Goal: Task Accomplishment & Management: Use online tool/utility

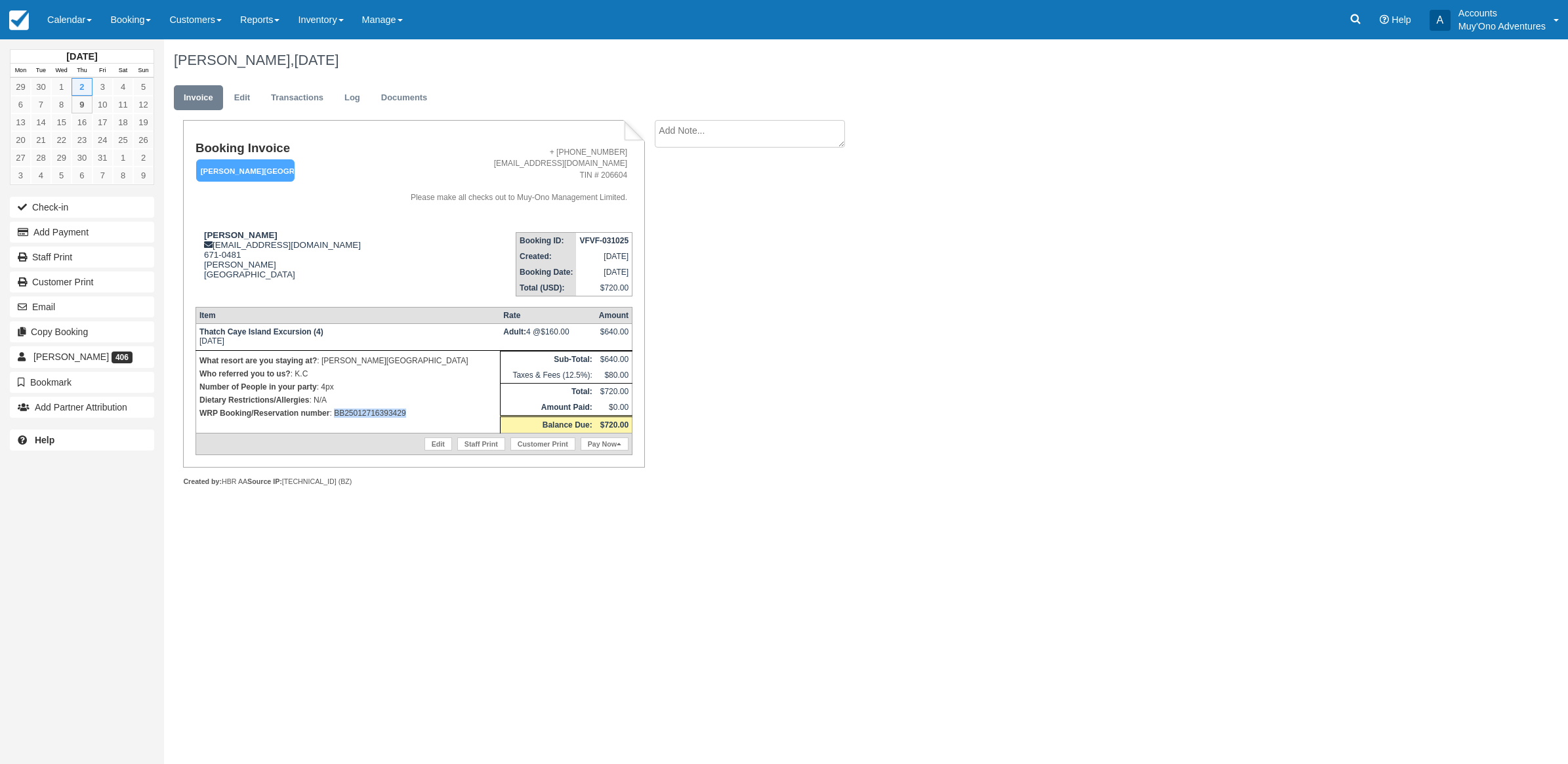
drag, startPoint x: 424, startPoint y: 423, endPoint x: 333, endPoint y: 428, distance: 91.1
click at [333, 428] on td "What resort are you staying at? : Hopkins Bay Resort Who referred you to us? : …" at bounding box center [347, 391] width 305 height 83
copy p "BB25012716393429"
click at [83, 243] on button "Add Payment" at bounding box center [81, 232] width 144 height 21
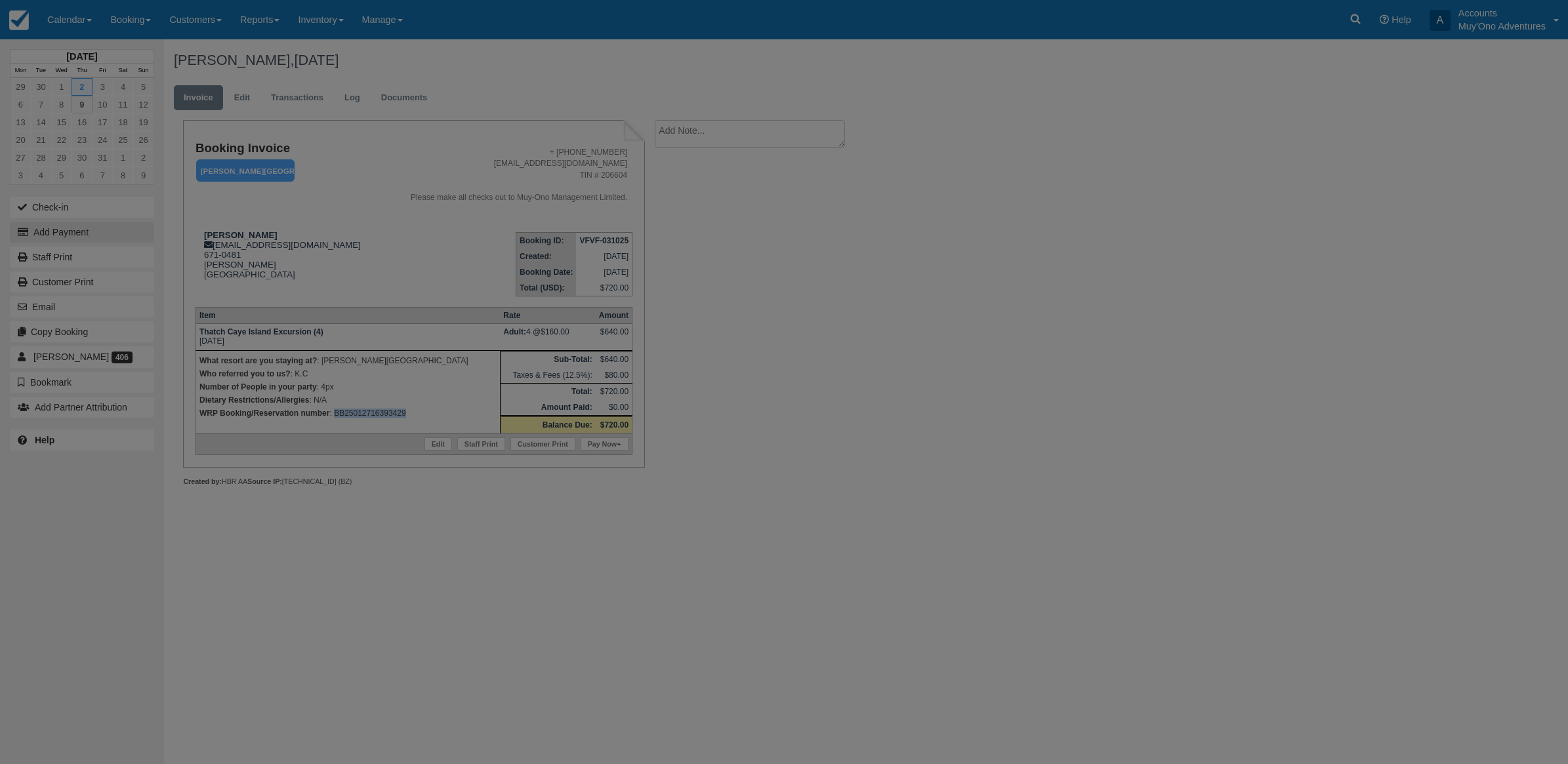
type input "[DATE]"
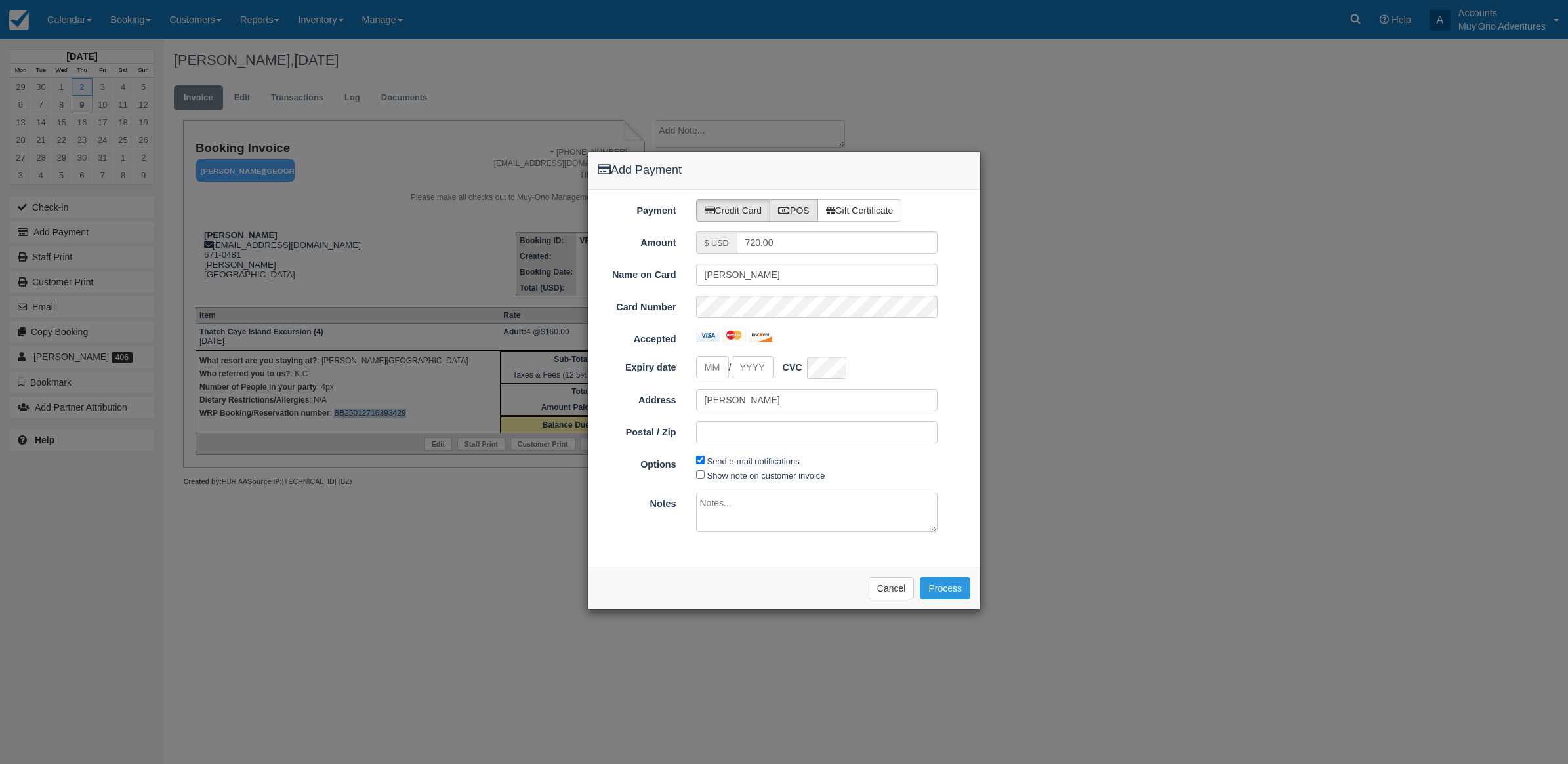
click at [797, 210] on label "POS" at bounding box center [794, 210] width 49 height 22
radio input "true"
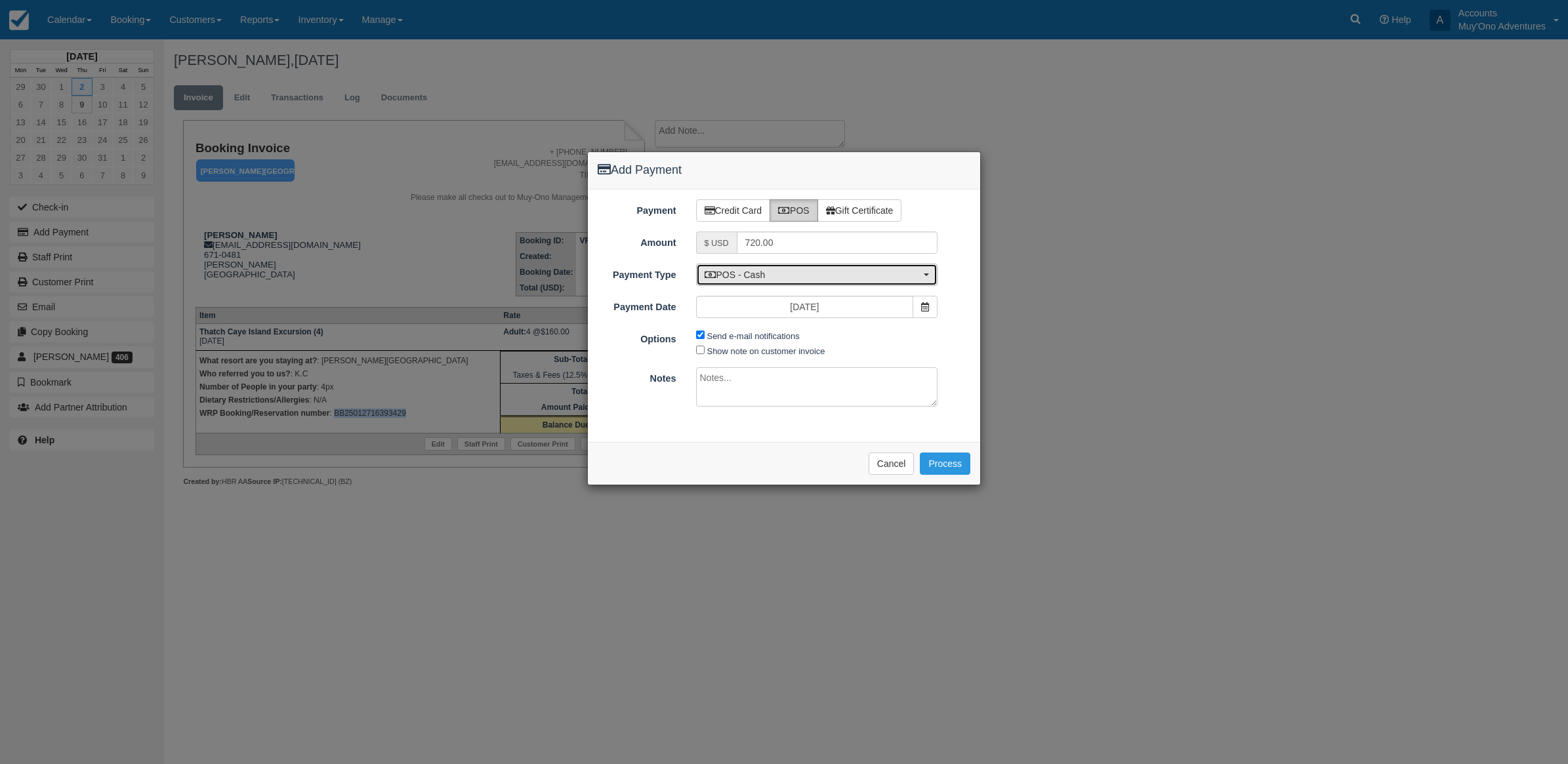
click at [742, 283] on button "POS - Cash" at bounding box center [817, 275] width 242 height 22
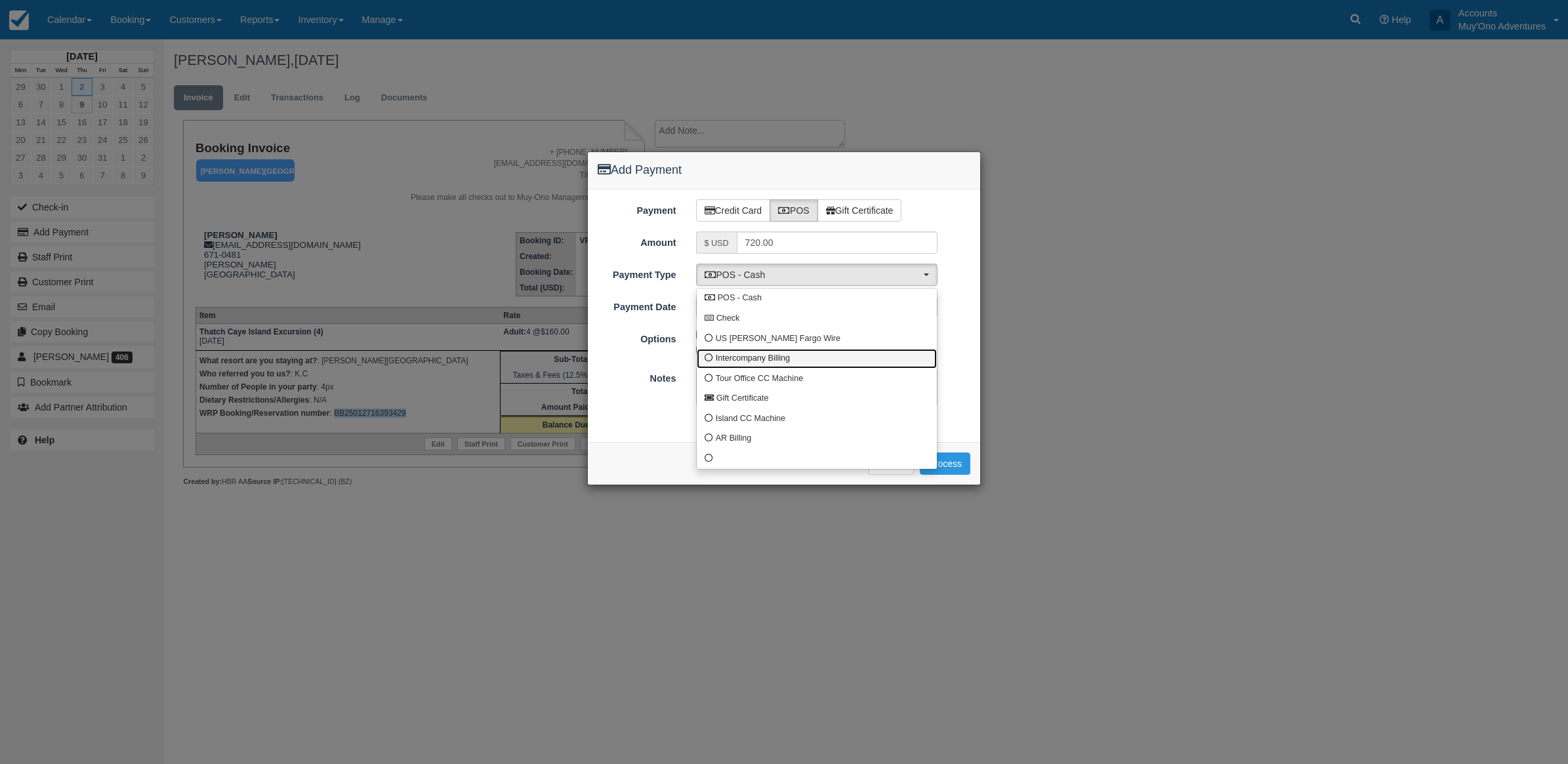
click at [725, 359] on span "Intercompany Billing" at bounding box center [753, 358] width 74 height 12
select select "custom4"
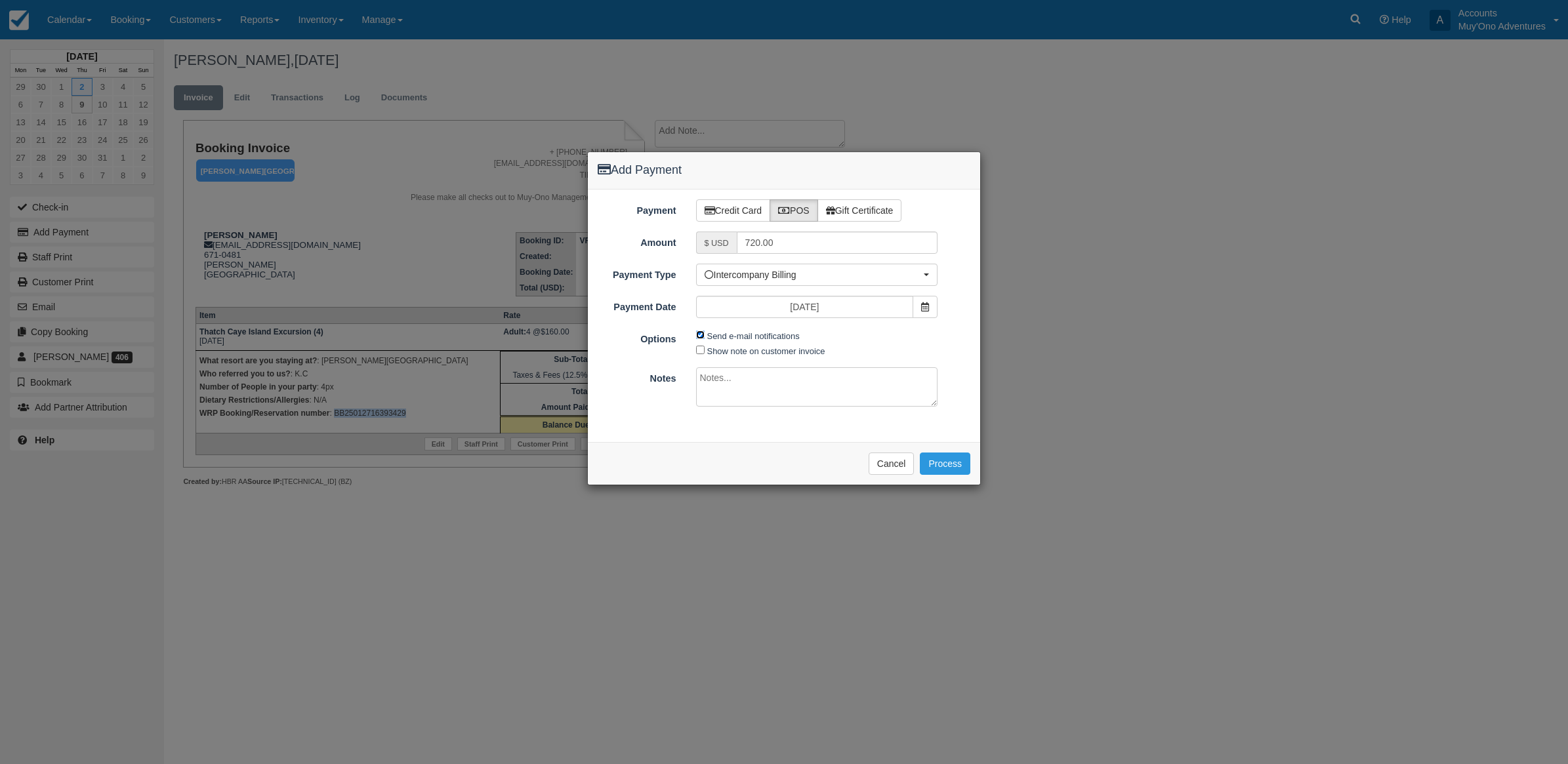
click at [698, 339] on input "Send e-mail notifications" at bounding box center [700, 335] width 9 height 9
checkbox input "false"
click at [717, 395] on textarea at bounding box center [817, 387] width 242 height 39
type textarea "P"
type textarea "i"
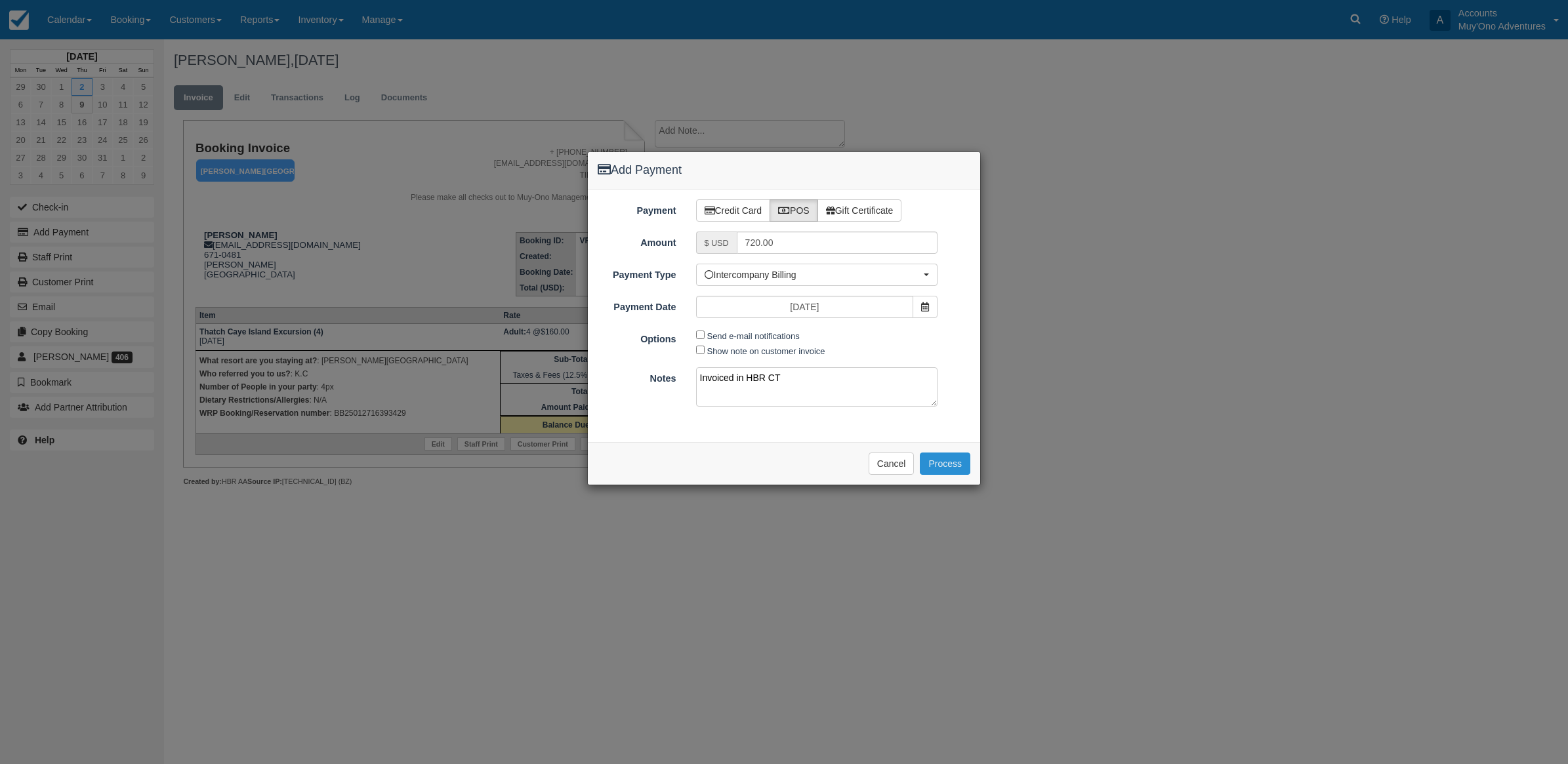
type textarea "Invoiced in HBR CT"
click at [962, 457] on button "Process" at bounding box center [945, 464] width 50 height 22
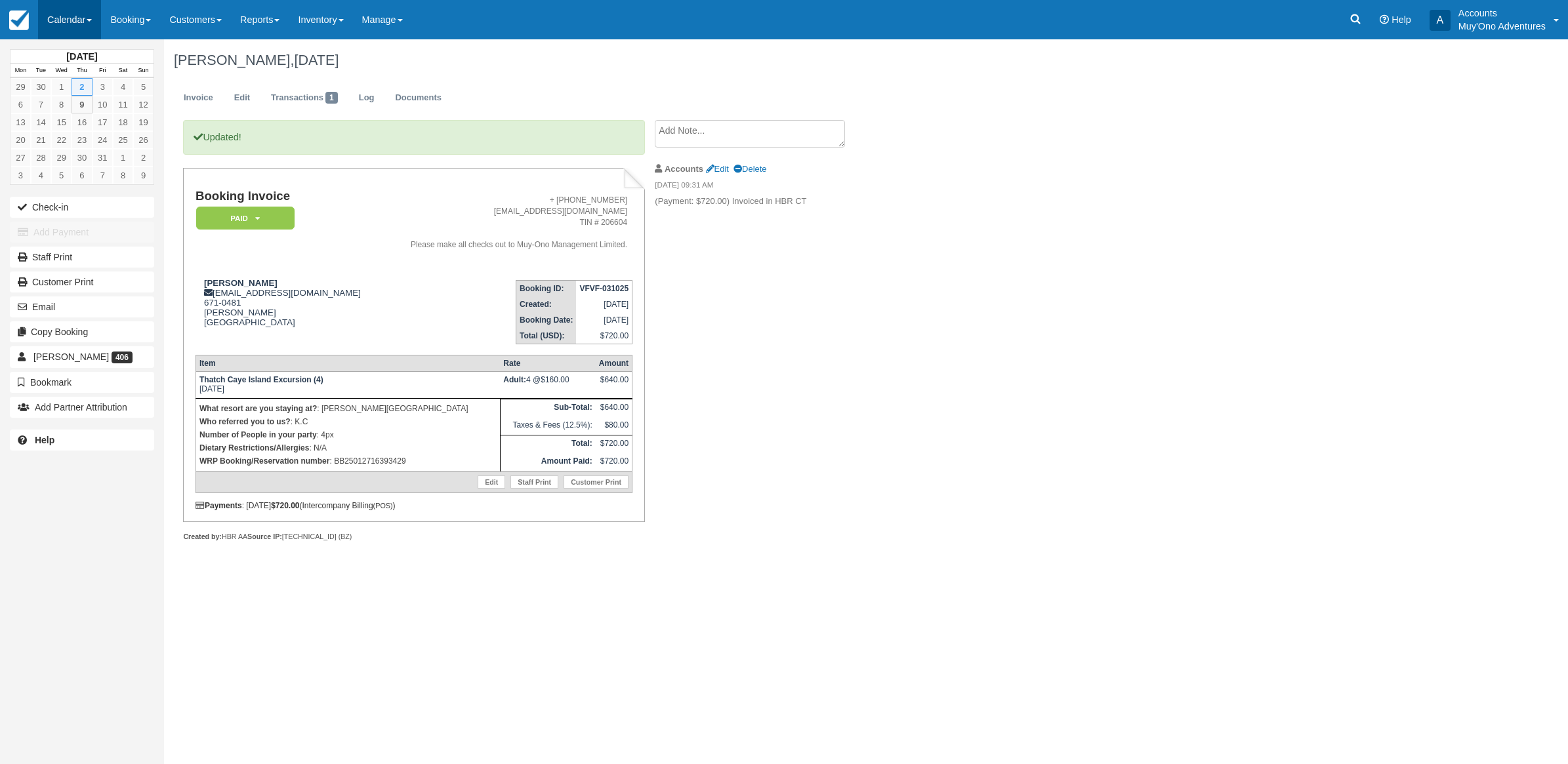
drag, startPoint x: 71, startPoint y: 9, endPoint x: 80, endPoint y: 21, distance: 15.0
click at [71, 9] on link "Calendar" at bounding box center [69, 20] width 63 height 39
click at [79, 124] on link "Month" at bounding box center [91, 124] width 104 height 28
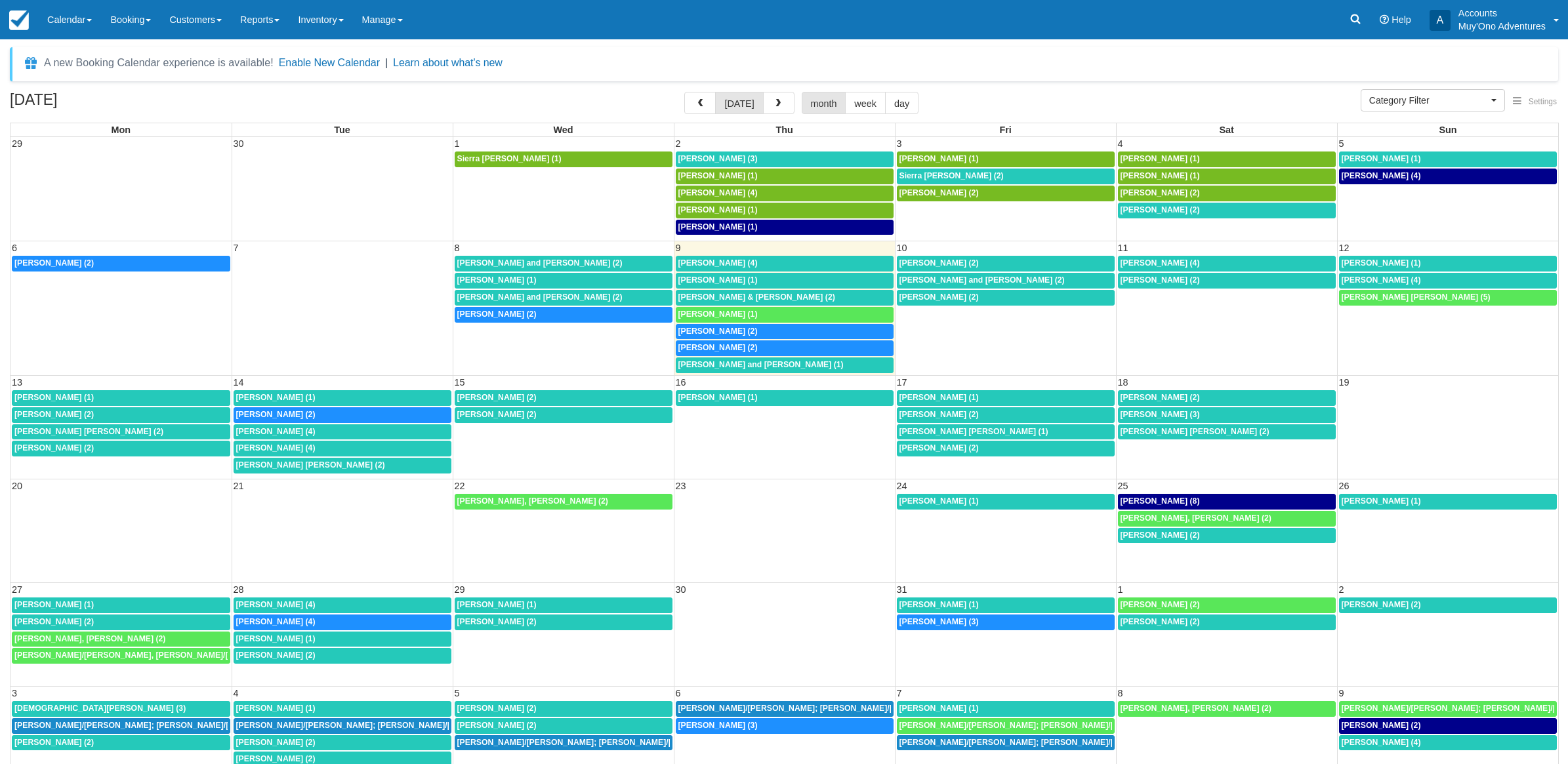
select select
click at [748, 158] on div "Abel Sanchez (3)" at bounding box center [777, 159] width 210 height 10
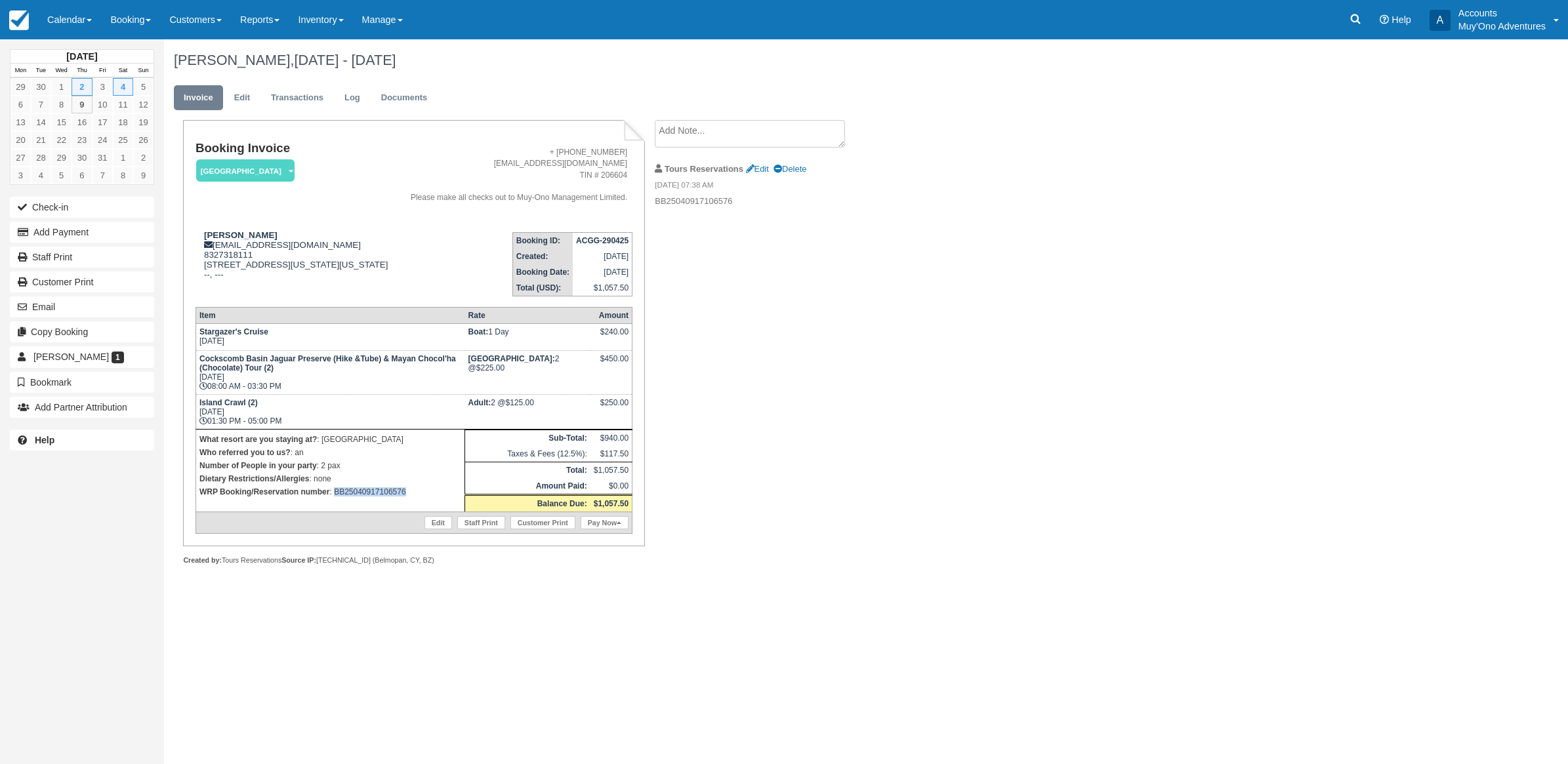
drag, startPoint x: 417, startPoint y: 527, endPoint x: 335, endPoint y: 525, distance: 82.0
click at [335, 512] on td "What resort are you staying at? : Thatch Caye Resort Who referred you to us? : …" at bounding box center [330, 470] width 269 height 83
copy p "BB25040917106576"
click at [105, 225] on button "Add Payment" at bounding box center [81, 232] width 144 height 21
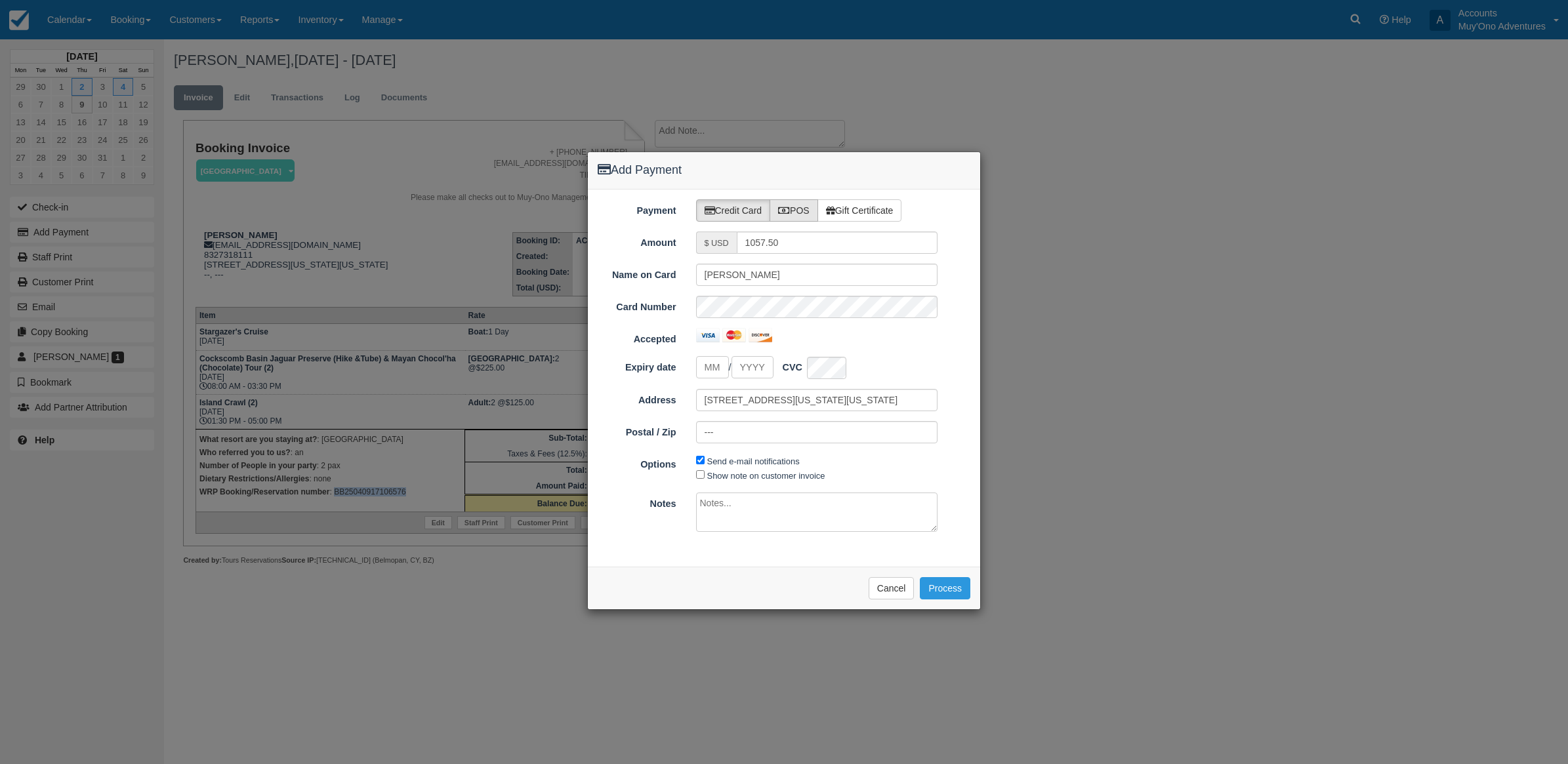
click at [818, 210] on label "POS" at bounding box center [794, 210] width 49 height 22
radio input "true"
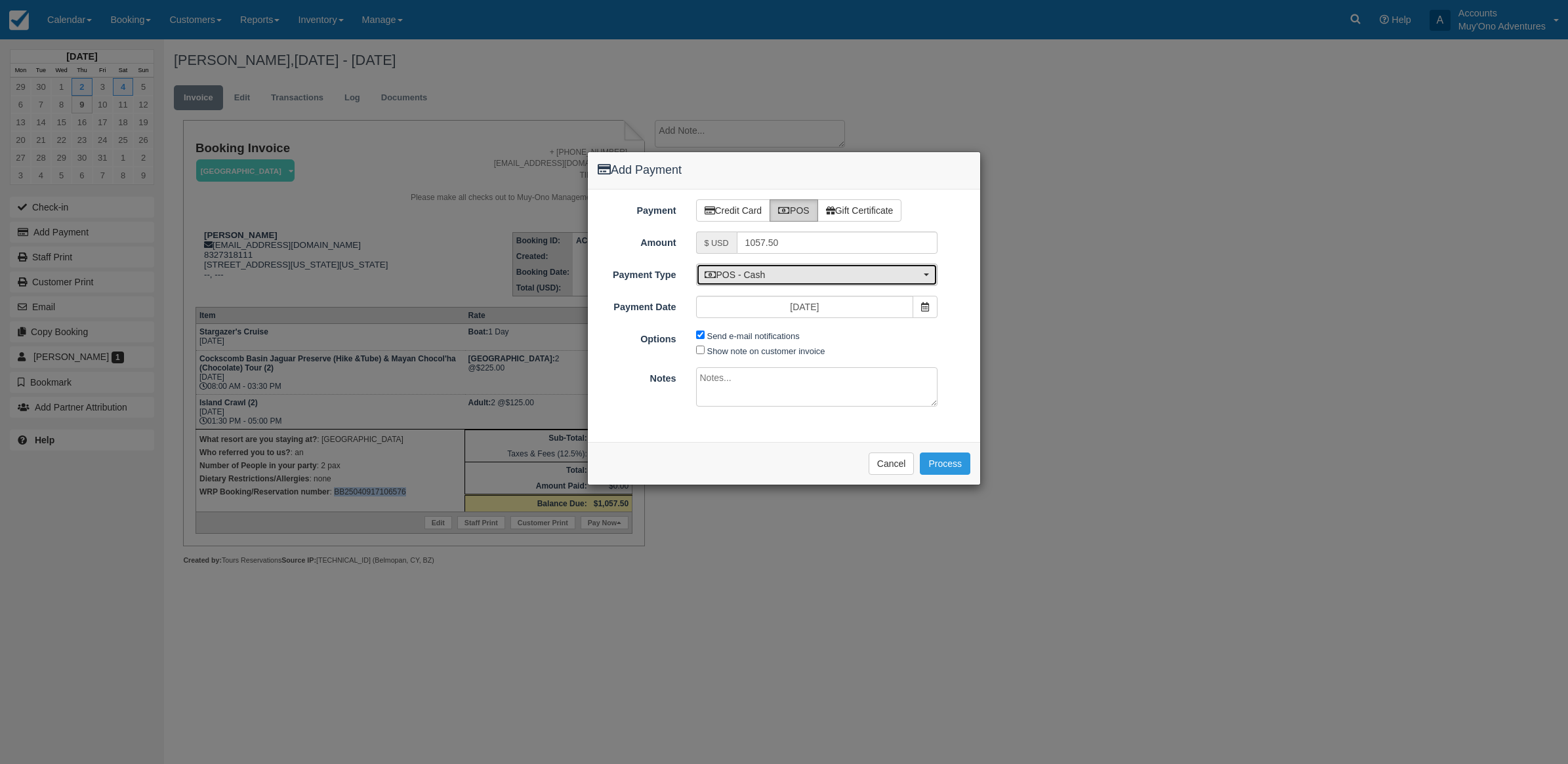
click at [800, 271] on span "POS - Cash" at bounding box center [813, 275] width 217 height 13
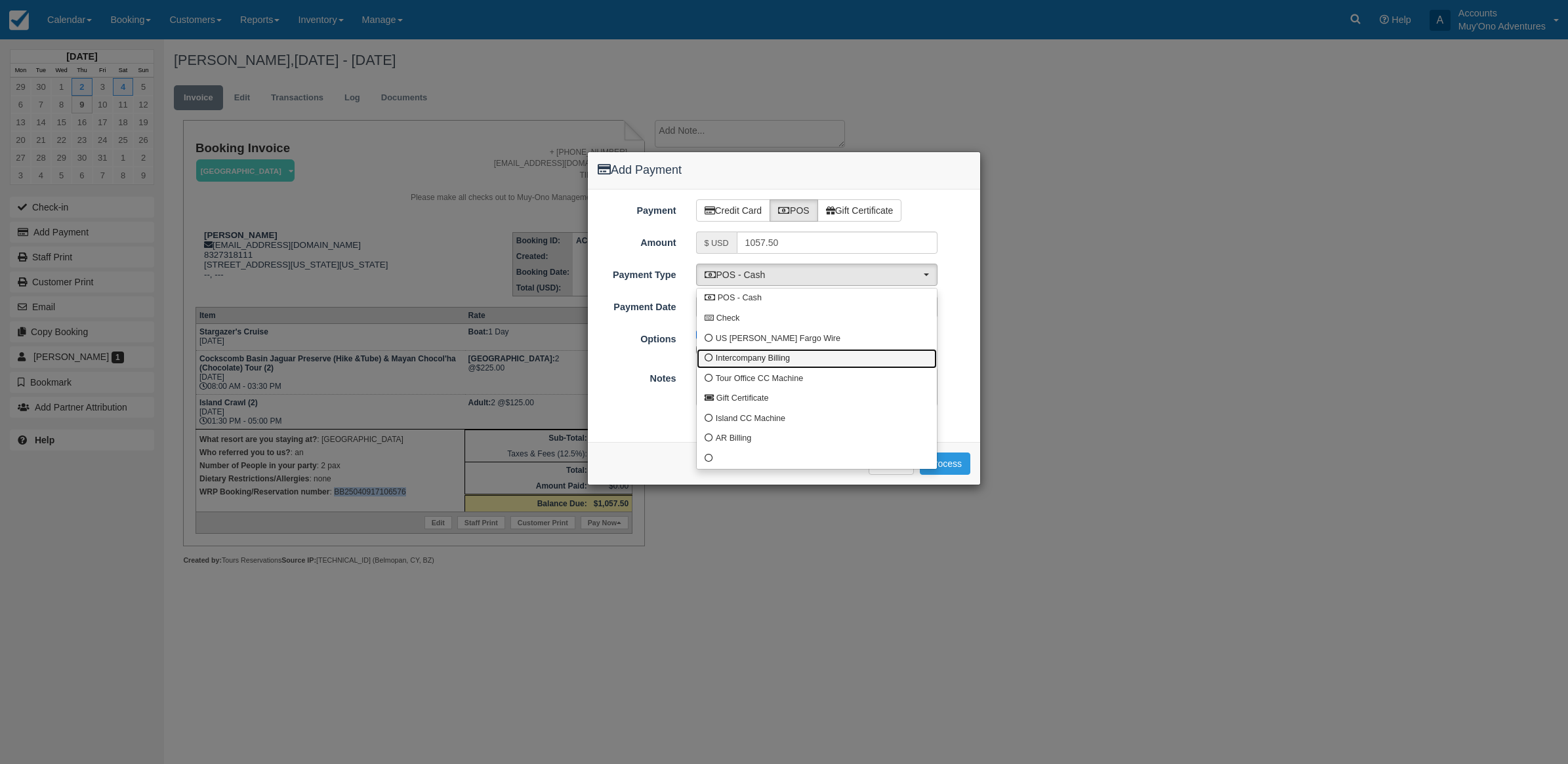
click at [748, 365] on link "Intercompany Billing" at bounding box center [817, 359] width 240 height 20
select select "custom4"
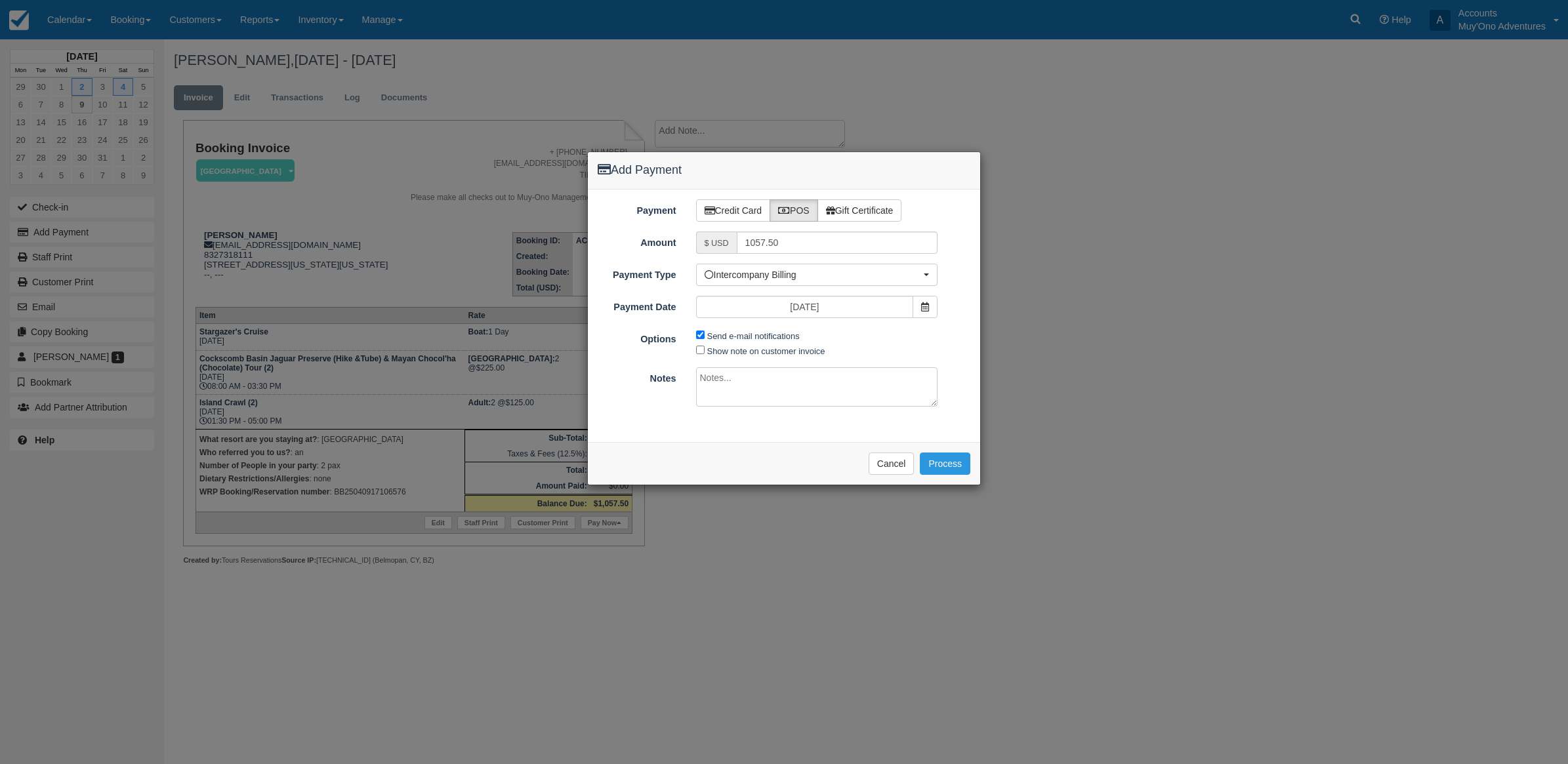
click at [703, 336] on span "Send e-mail notifications" at bounding box center [751, 336] width 110 height 15
click at [702, 336] on input "Send e-mail notifications" at bounding box center [700, 335] width 9 height 9
checkbox input "false"
click at [728, 399] on textarea at bounding box center [817, 387] width 242 height 39
type textarea "I"
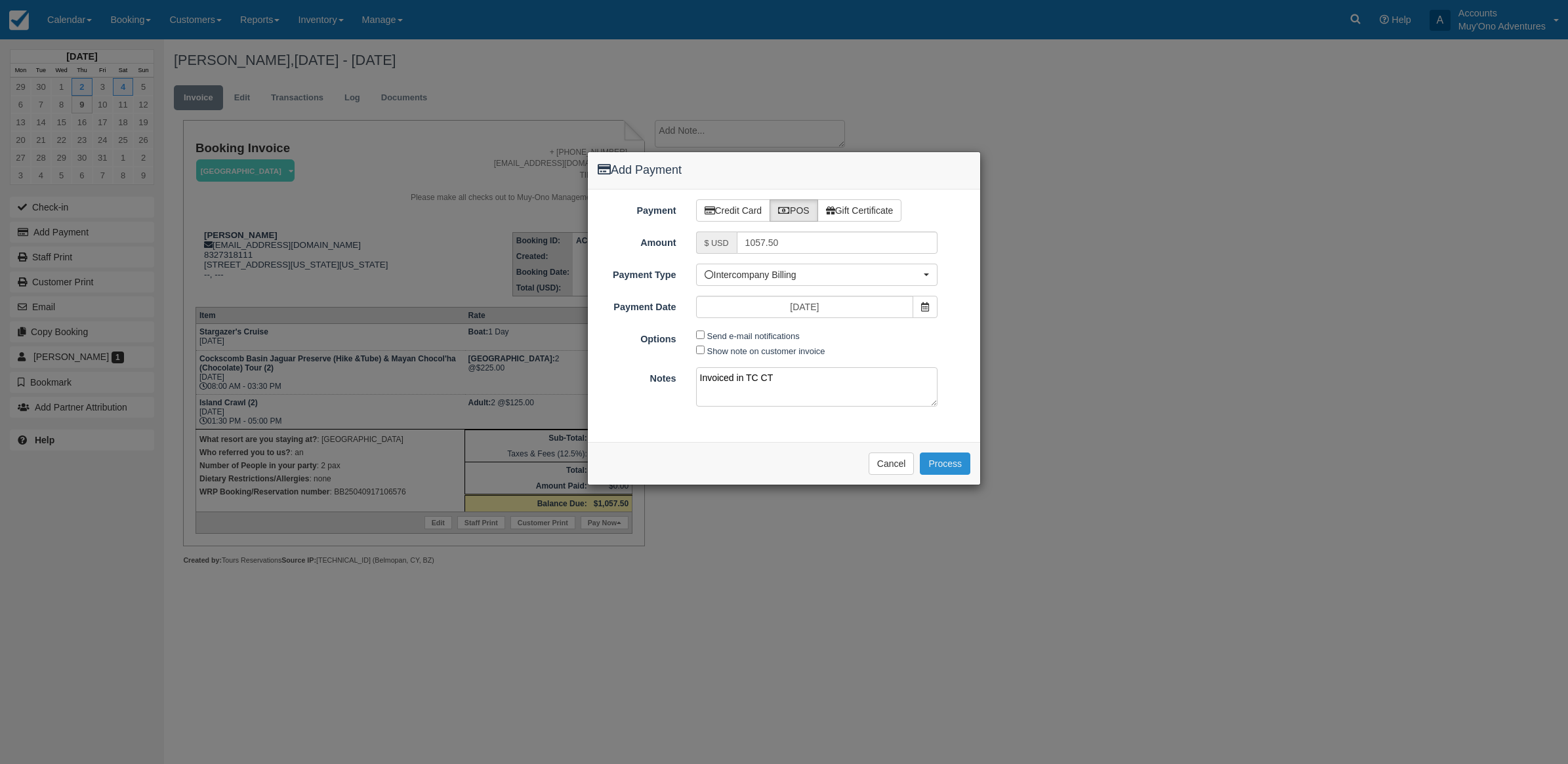
type textarea "Invoiced in TC CT"
click at [941, 469] on button "Process" at bounding box center [945, 464] width 50 height 22
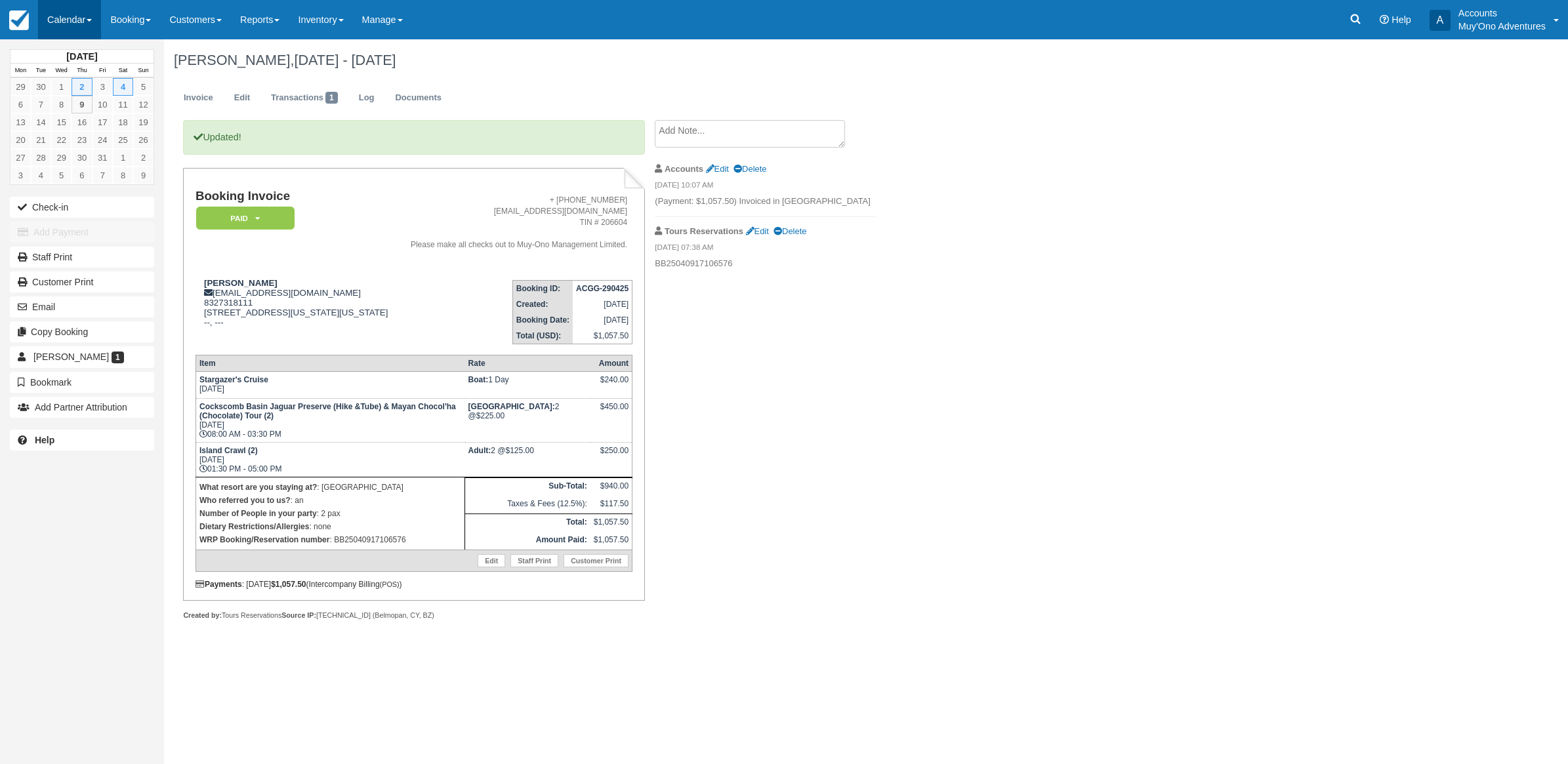
click at [83, 21] on link "Calendar" at bounding box center [69, 20] width 63 height 39
click at [108, 123] on link "Month" at bounding box center [91, 124] width 104 height 28
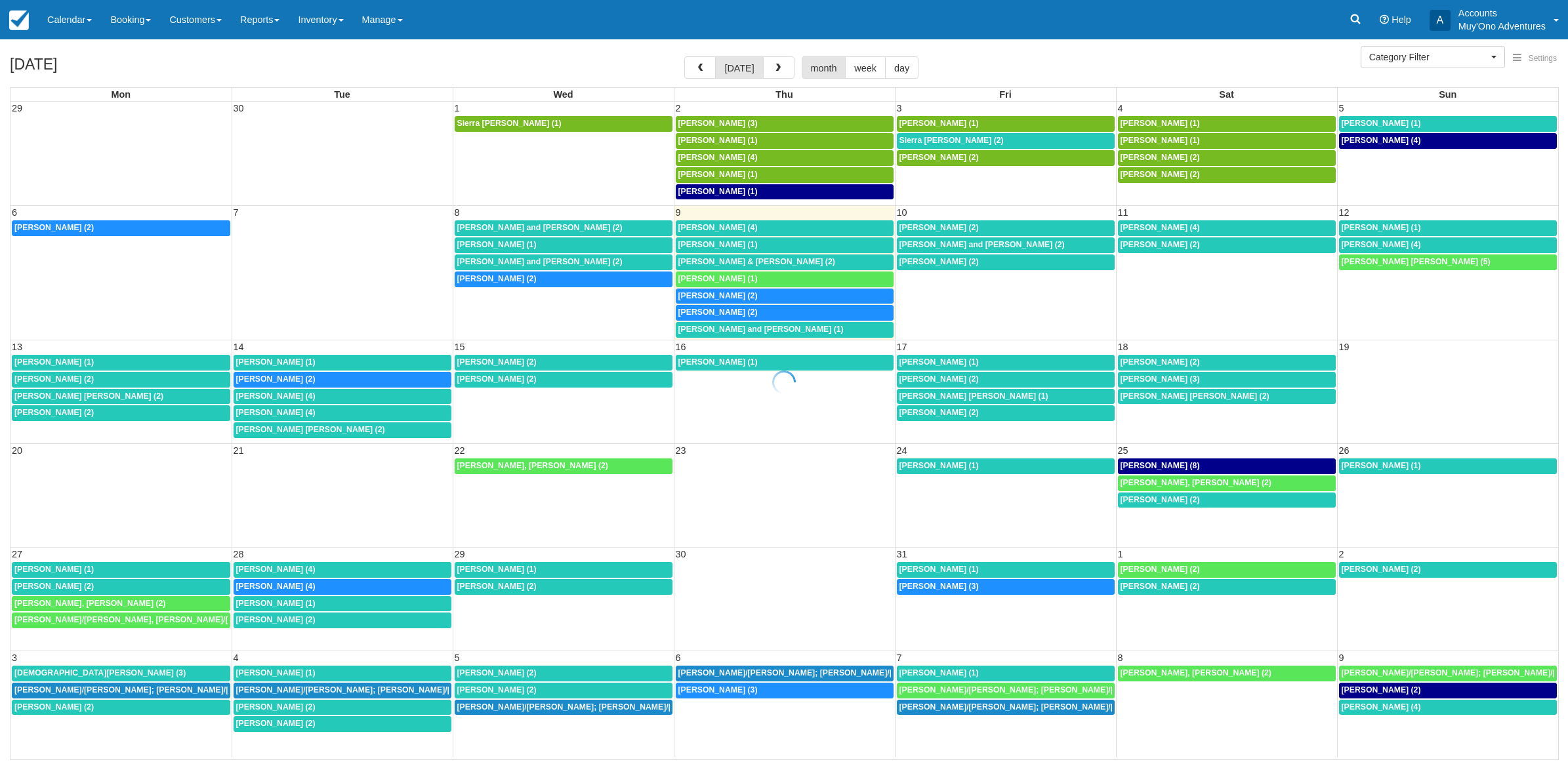
select select
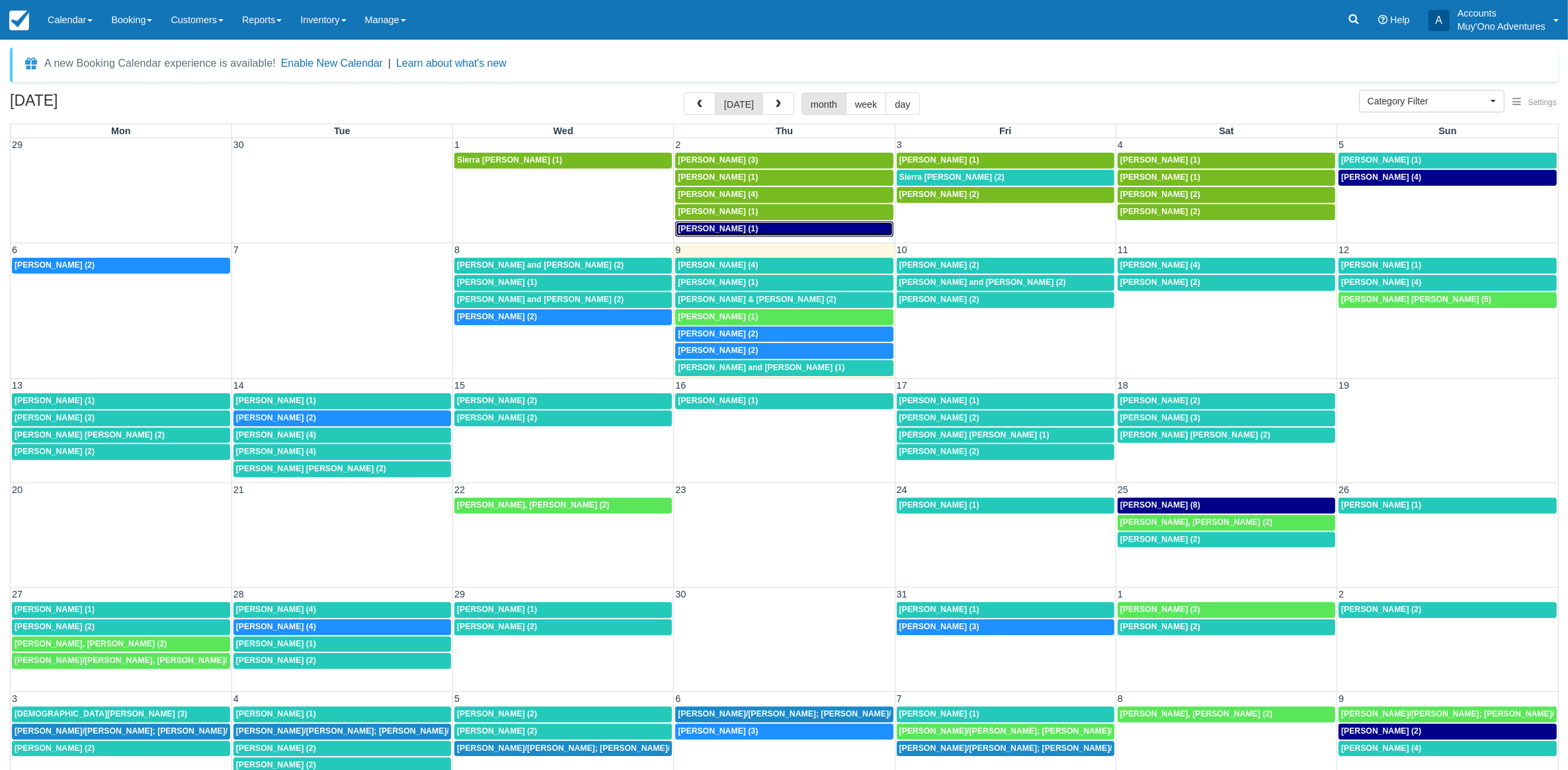
click at [847, 227] on div "8a Judy Poston (1)" at bounding box center [784, 229] width 212 height 10
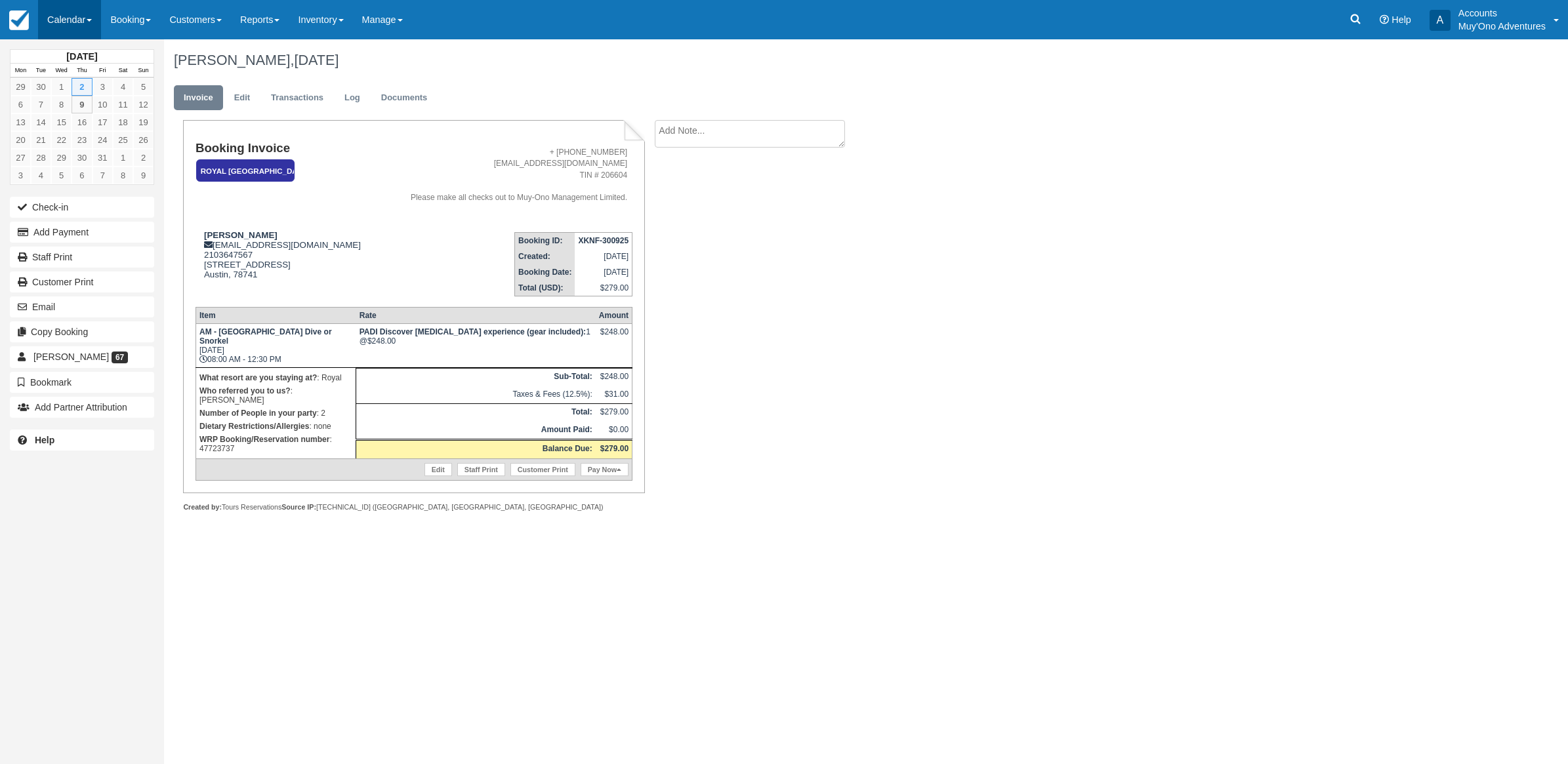
click at [61, 24] on link "Calendar" at bounding box center [69, 20] width 63 height 39
click at [76, 126] on link "Month" at bounding box center [91, 124] width 104 height 28
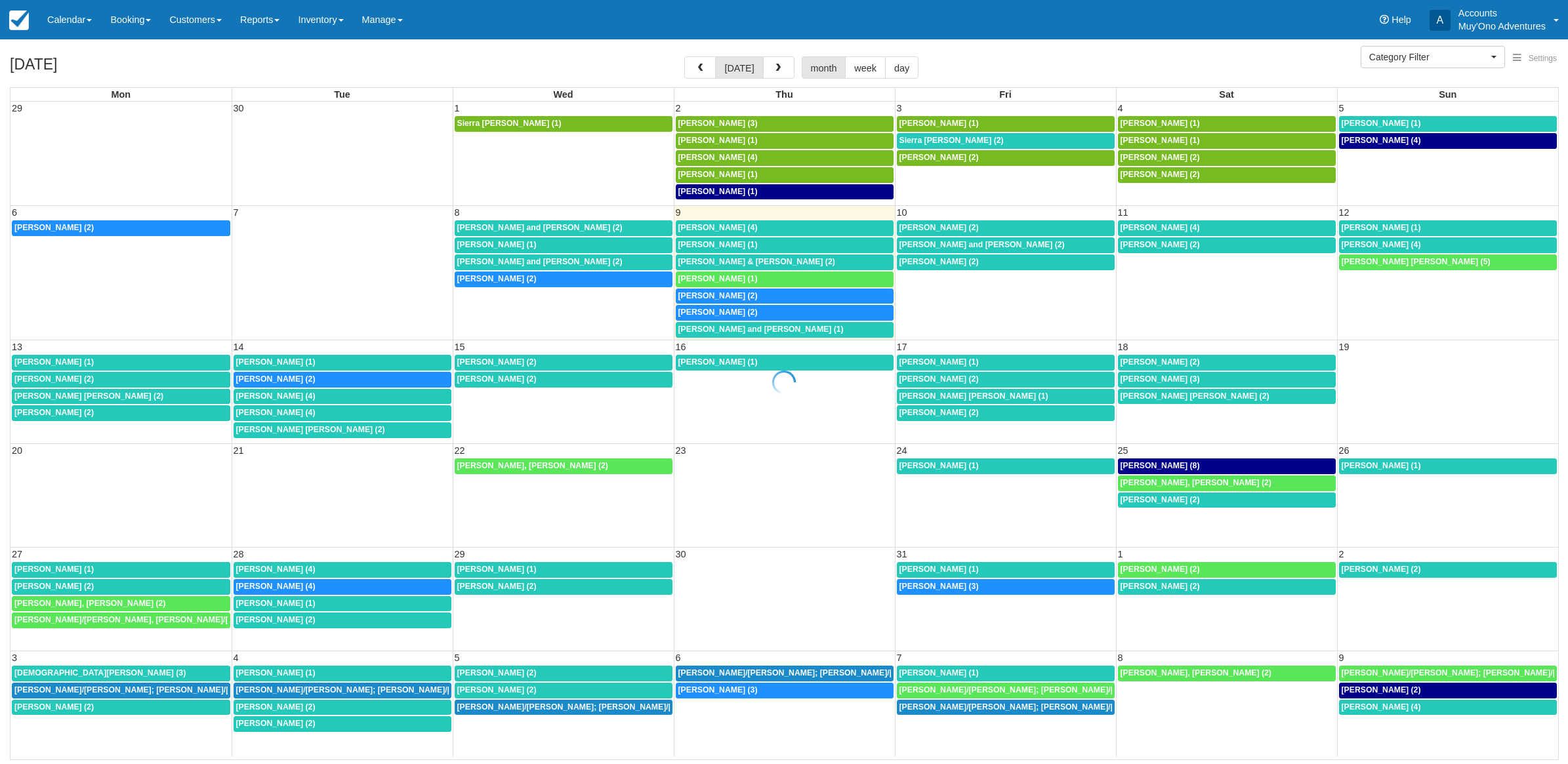
select select
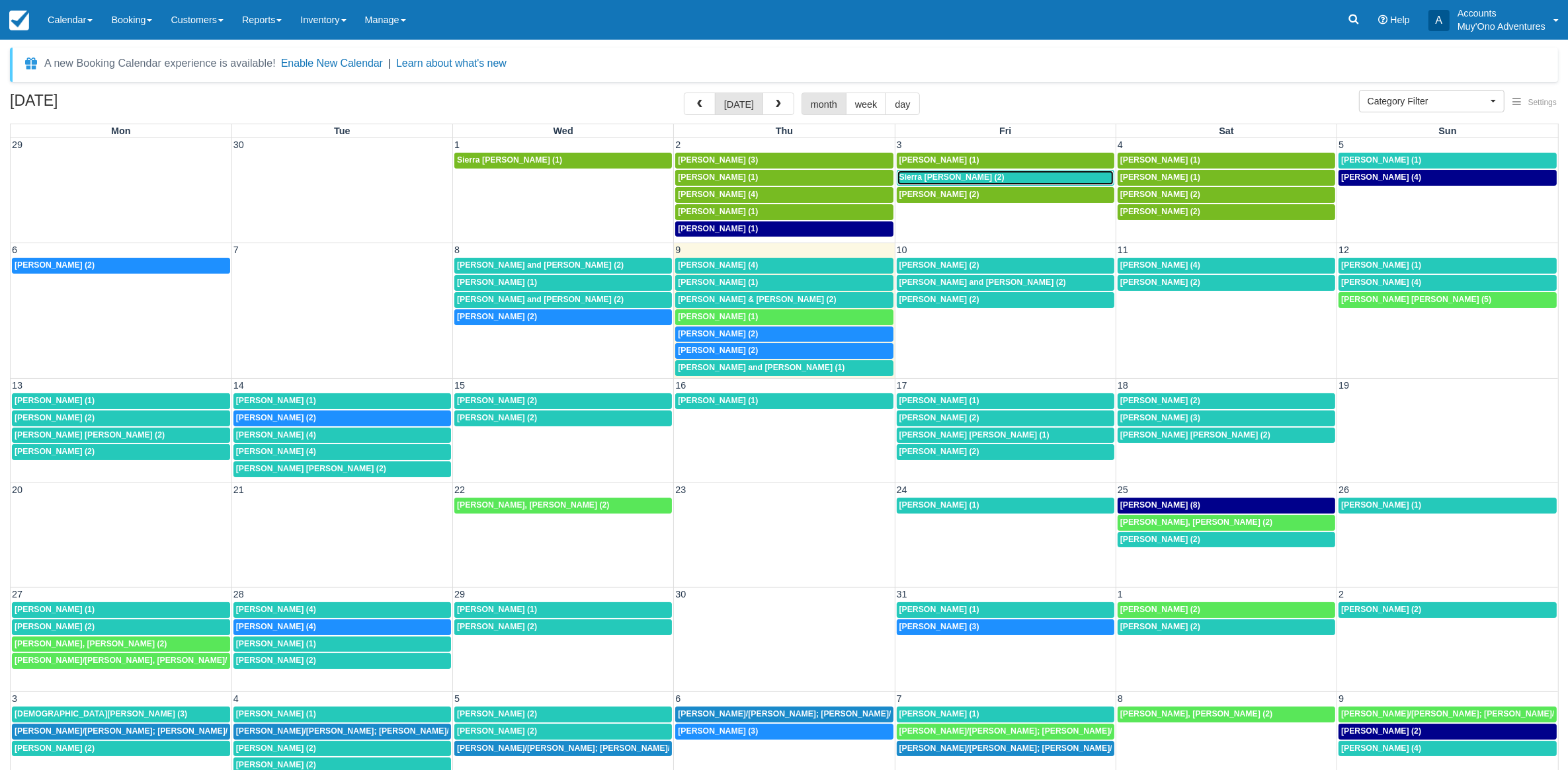
click at [915, 180] on span "Sierra Whyte (2)" at bounding box center [952, 177] width 105 height 10
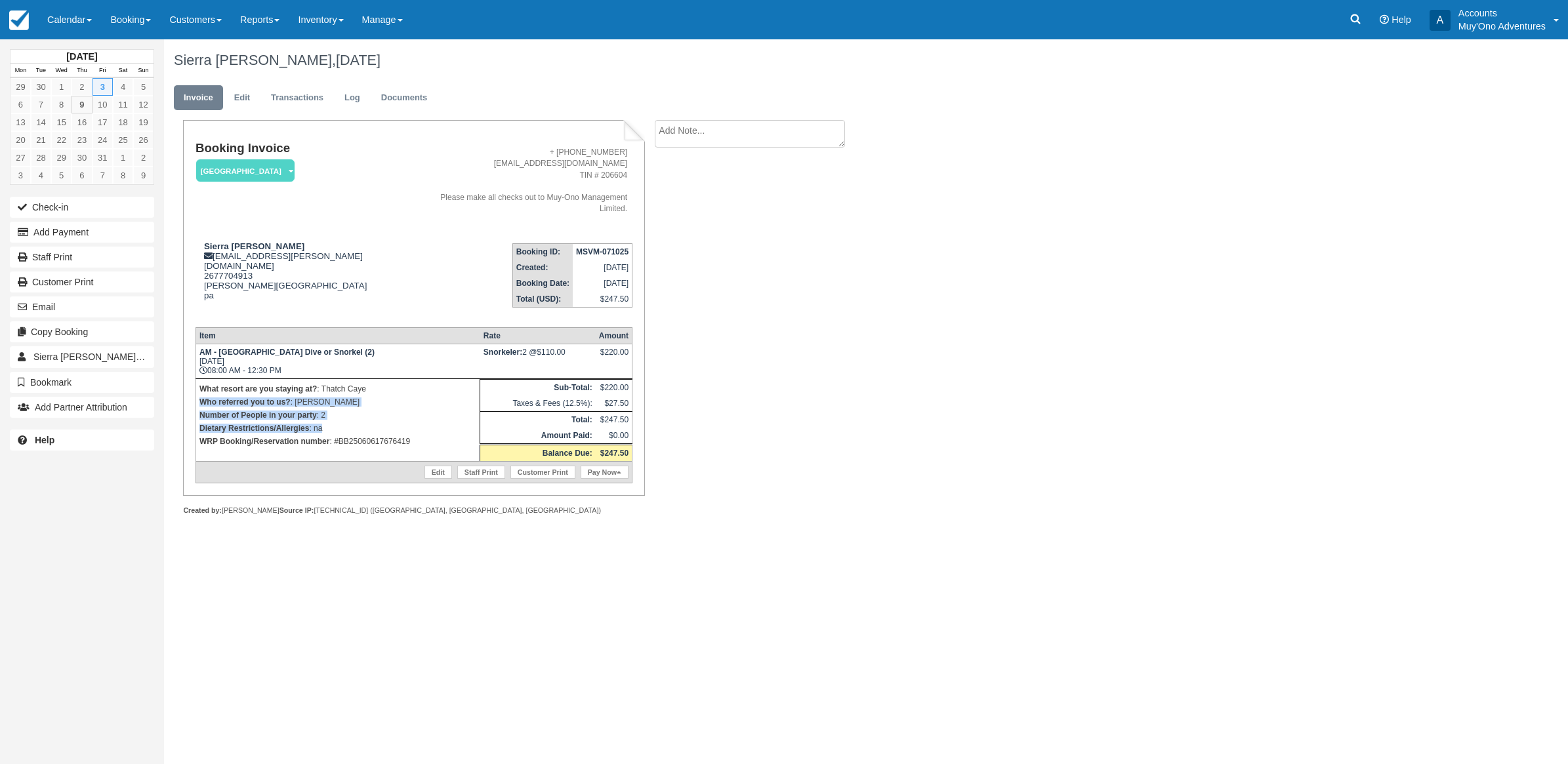
click at [430, 405] on td "What resort are you staying at? : Thatch Caye Who referred you to us? : [PERSON…" at bounding box center [337, 420] width 284 height 83
drag, startPoint x: 430, startPoint y: 406, endPoint x: 978, endPoint y: 428, distance: 548.4
click at [1002, 445] on div "Sierra Whyte, October 03 2025 Invoice Edit Transactions Log Documents Booking I…" at bounding box center [752, 291] width 1177 height 505
drag, startPoint x: 437, startPoint y: 420, endPoint x: 338, endPoint y: 433, distance: 99.8
click at [338, 433] on td "What resort are you staying at? : Thatch Caye Who referred you to us? : LUIS Nu…" at bounding box center [337, 420] width 284 height 83
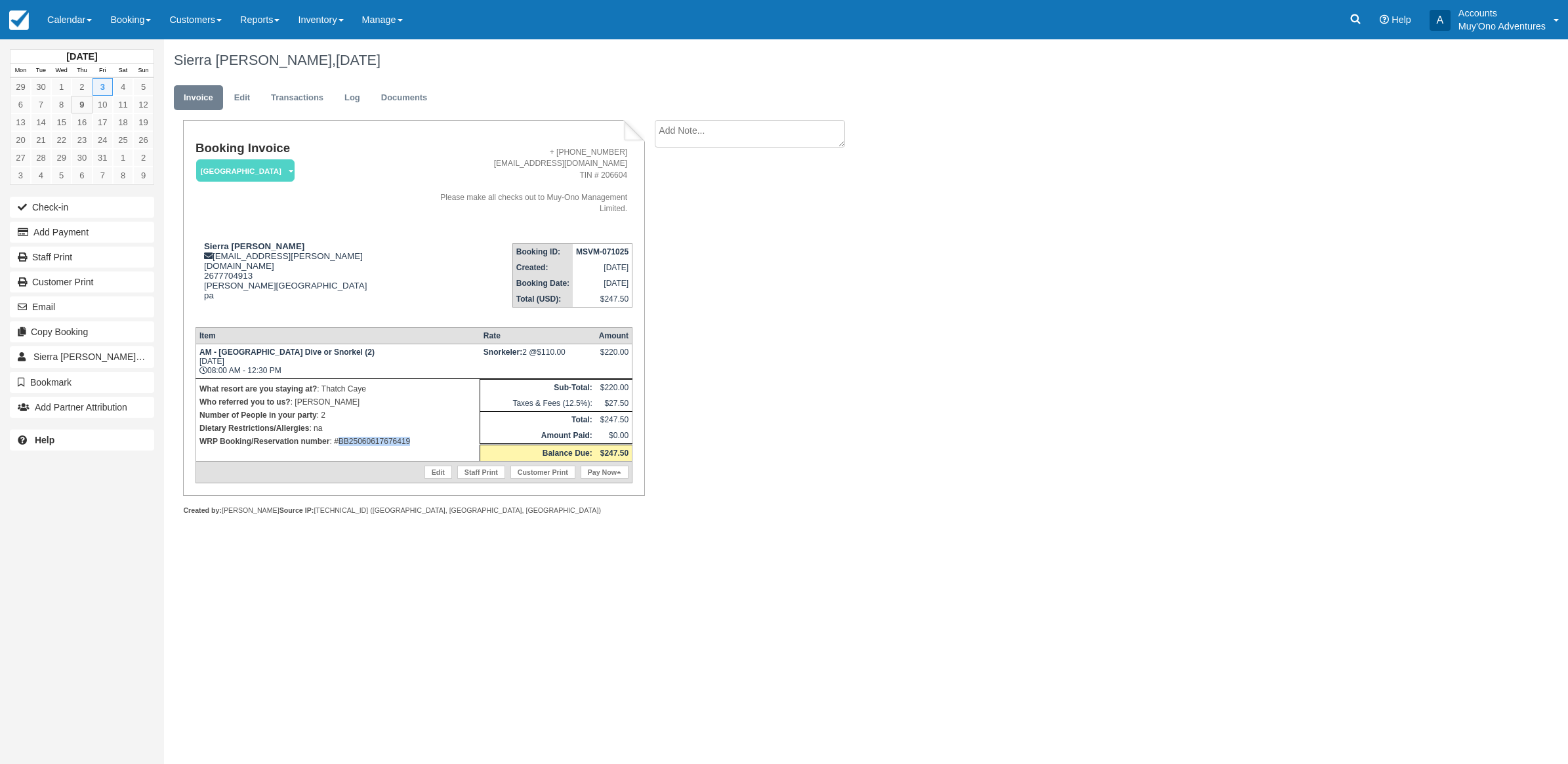
copy p "BB25060617676419"
click at [76, 241] on button "Add Payment" at bounding box center [81, 232] width 144 height 21
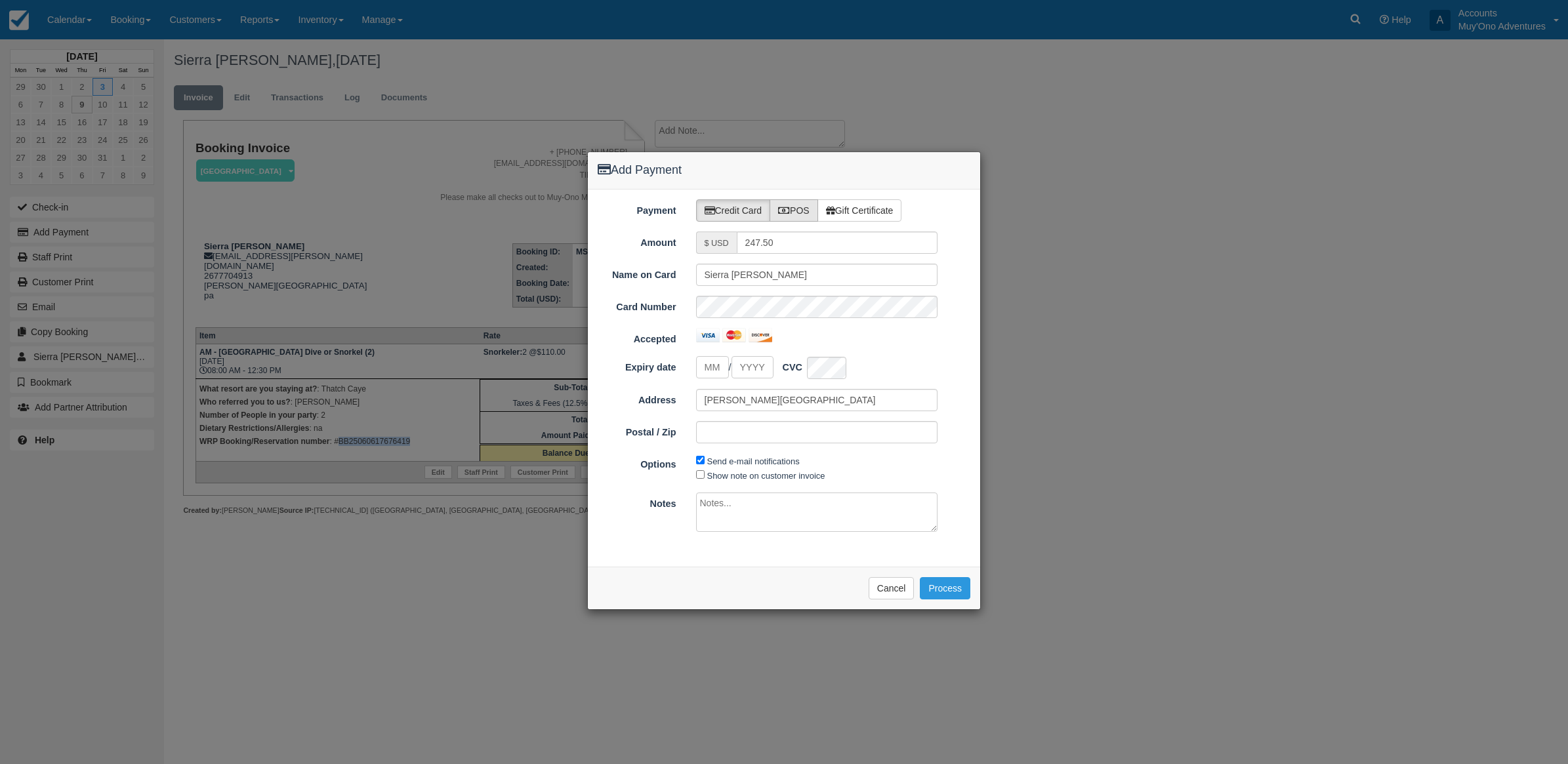
click at [795, 211] on label "POS" at bounding box center [794, 210] width 49 height 22
radio input "true"
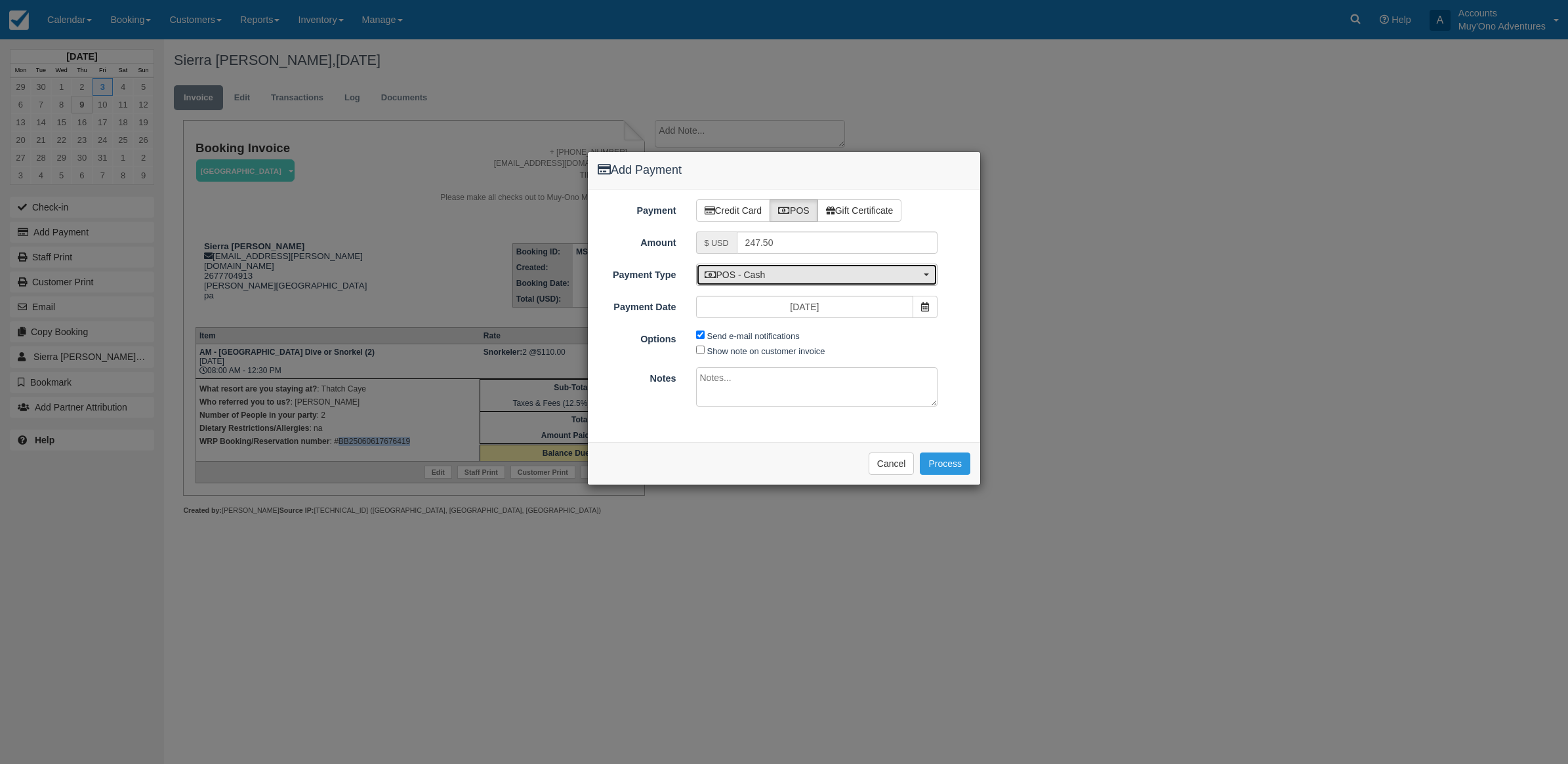
click at [728, 276] on span "POS - Cash" at bounding box center [813, 275] width 217 height 13
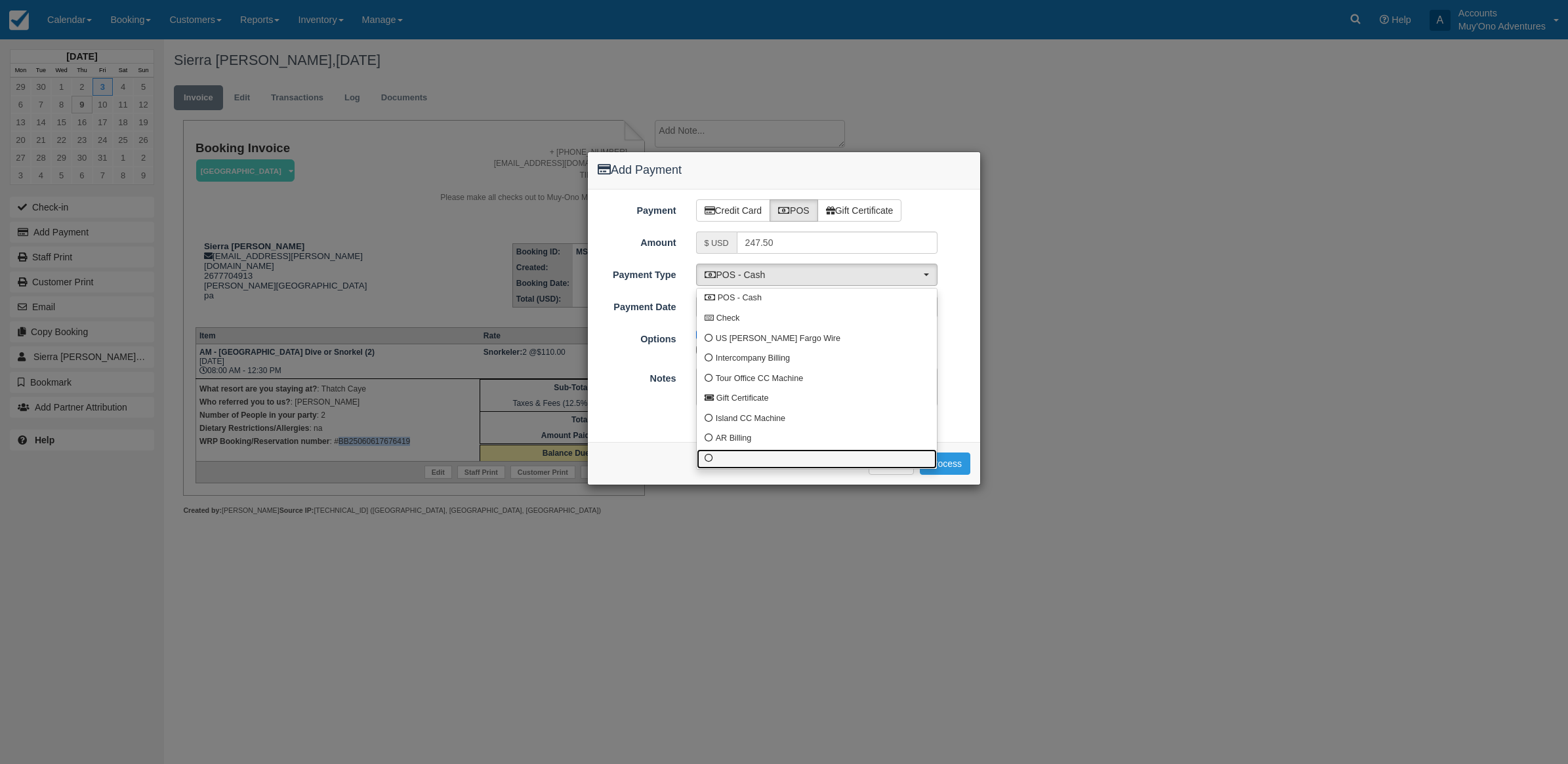
click at [724, 454] on link at bounding box center [817, 460] width 240 height 20
select select "custom10"
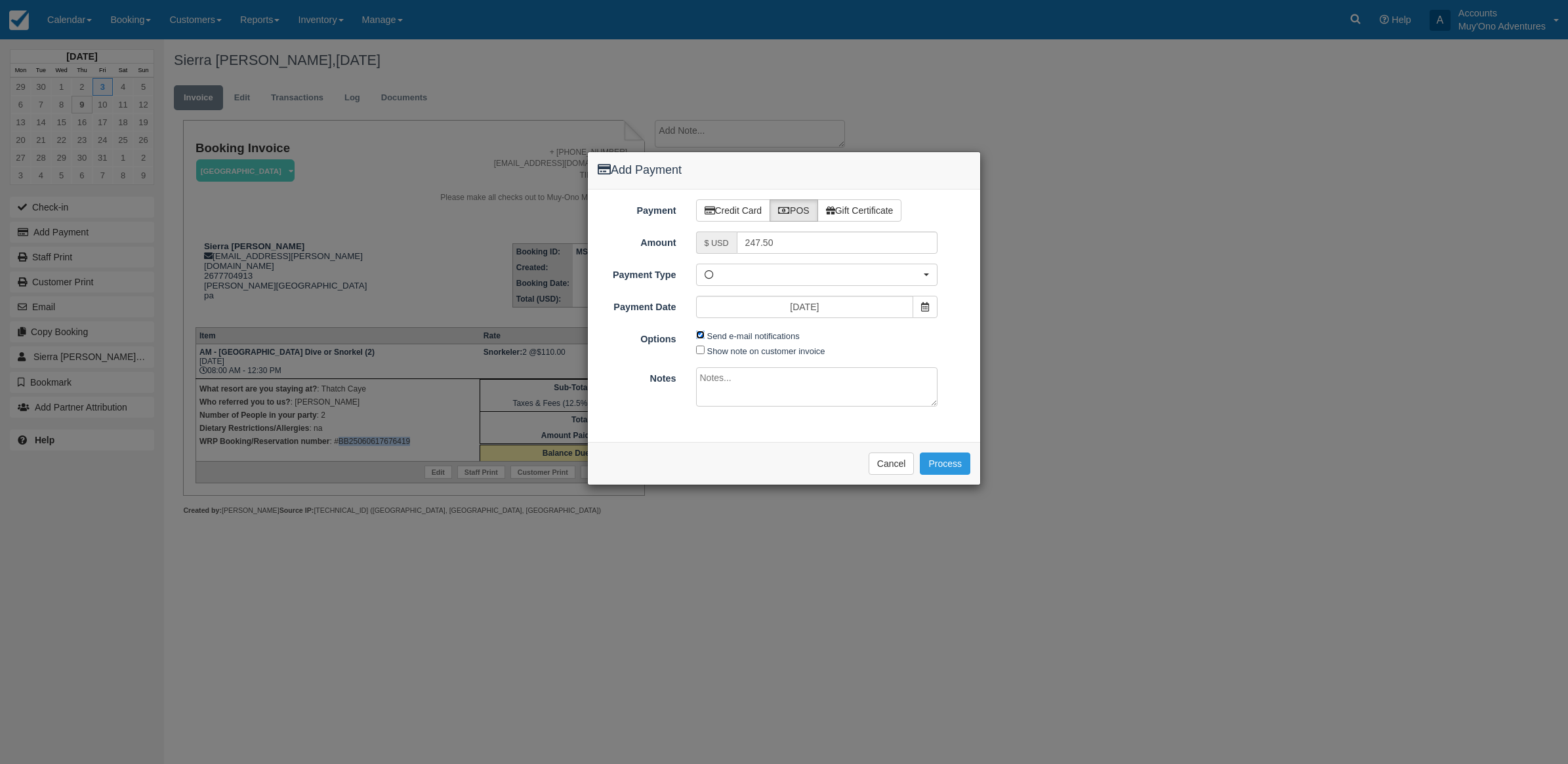
drag, startPoint x: 698, startPoint y: 332, endPoint x: 736, endPoint y: 386, distance: 66.0
click at [698, 333] on input "Send e-mail notifications" at bounding box center [700, 335] width 9 height 9
checkbox input "false"
click at [741, 397] on textarea at bounding box center [817, 387] width 242 height 39
type textarea "Invoiced in TC CT"
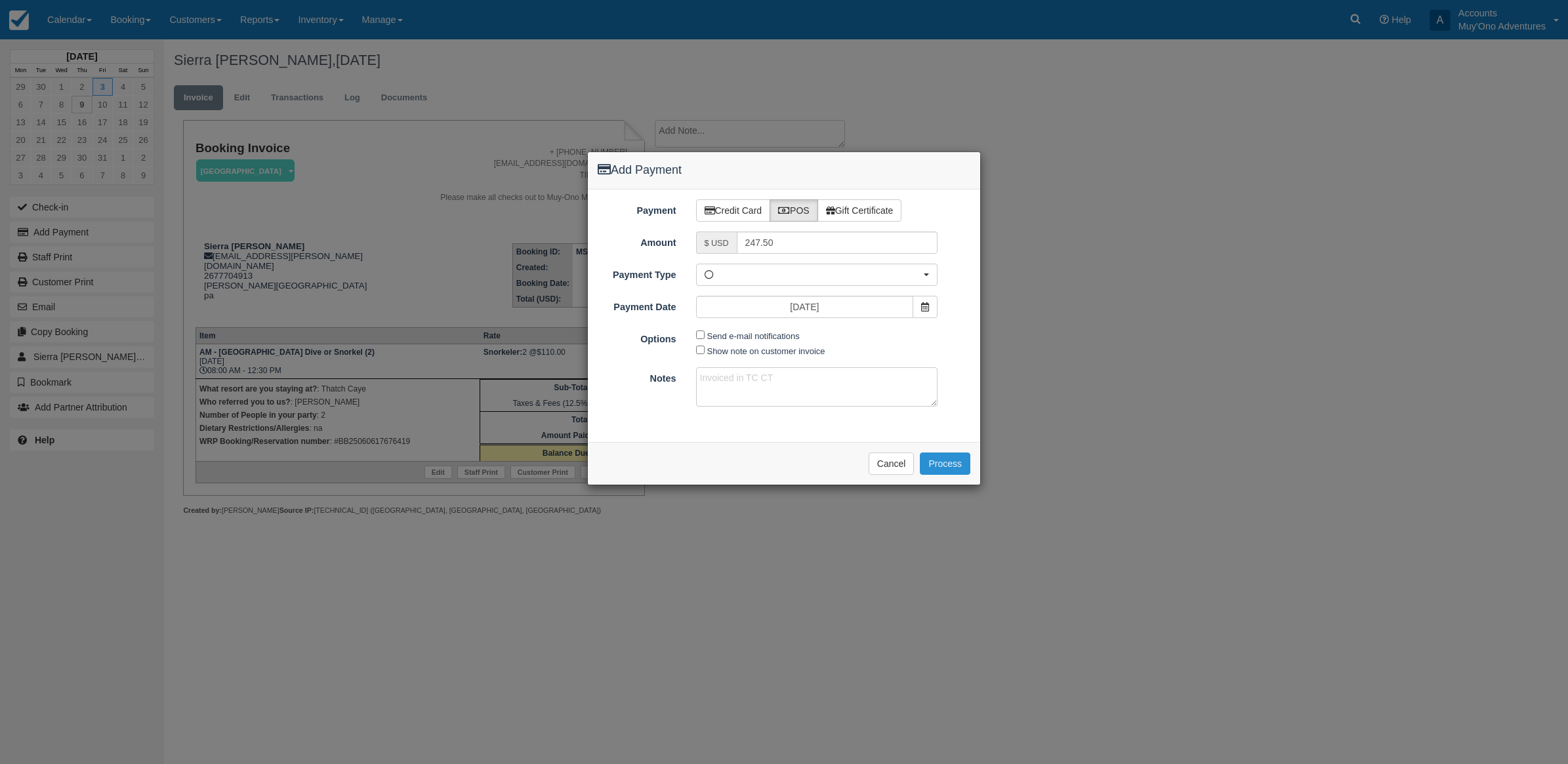
click at [929, 466] on button "Process" at bounding box center [945, 464] width 50 height 22
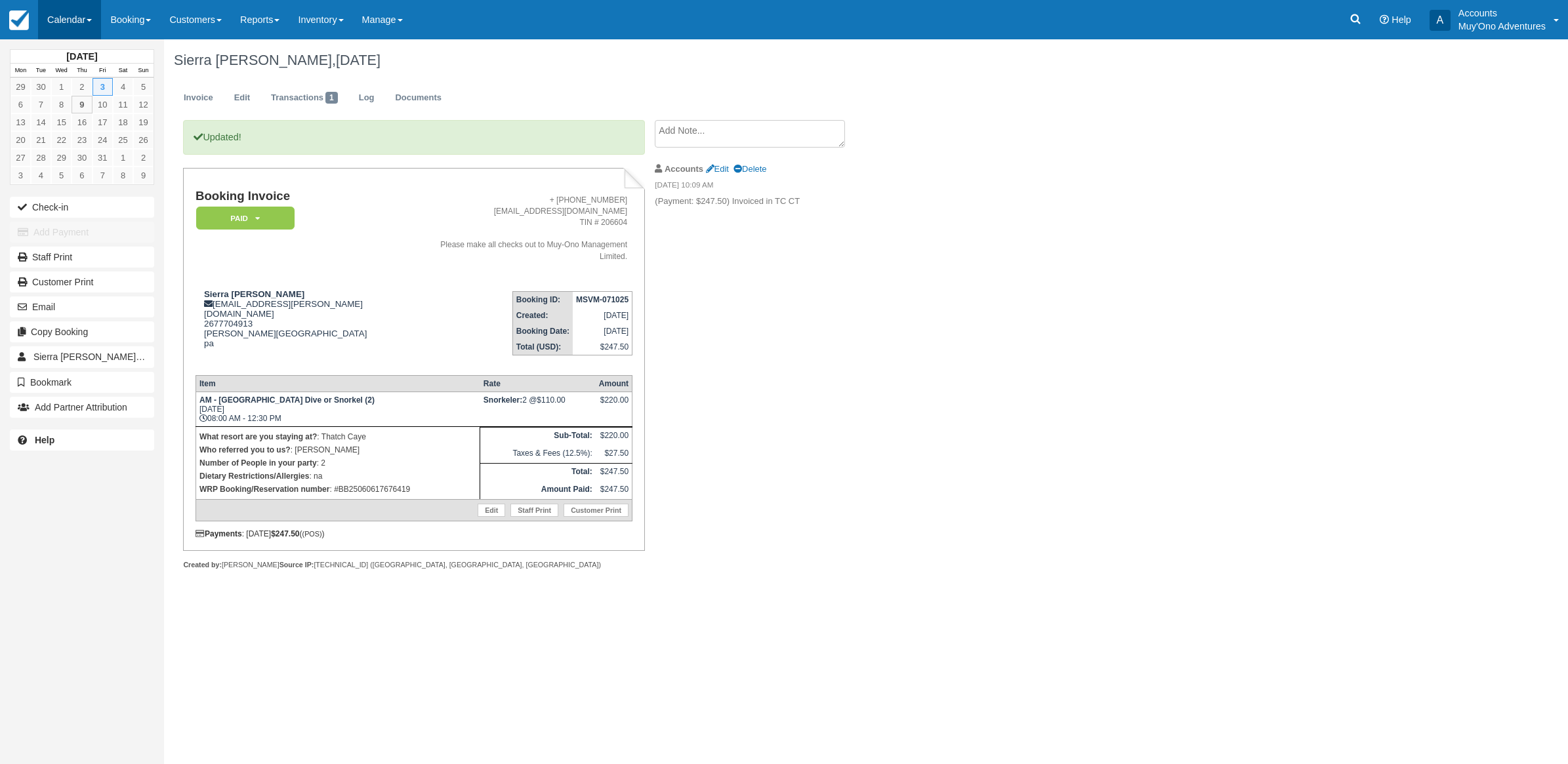
click at [71, 17] on link "Calendar" at bounding box center [69, 20] width 63 height 39
click at [100, 120] on link "Month" at bounding box center [91, 124] width 104 height 28
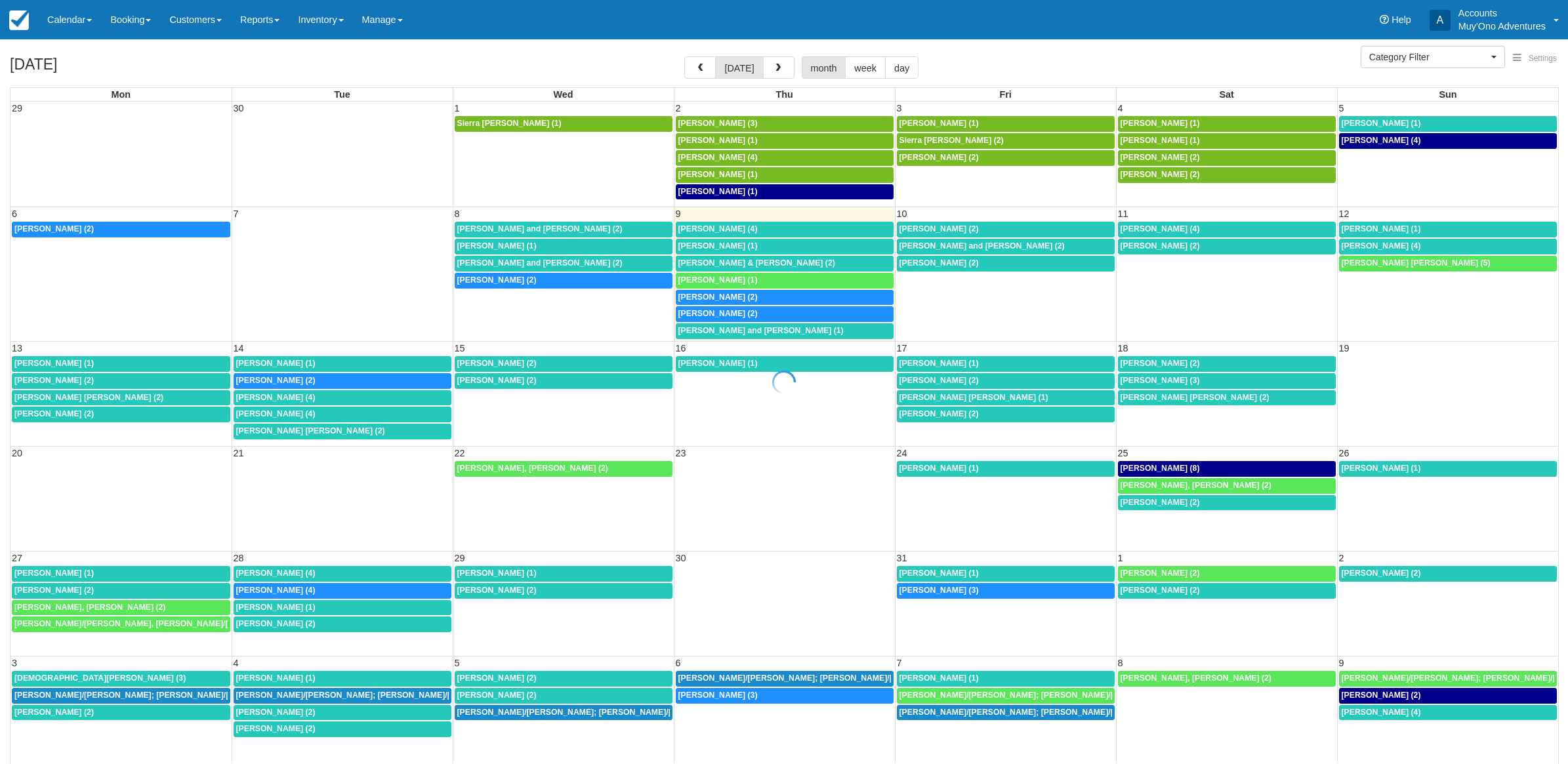
select select
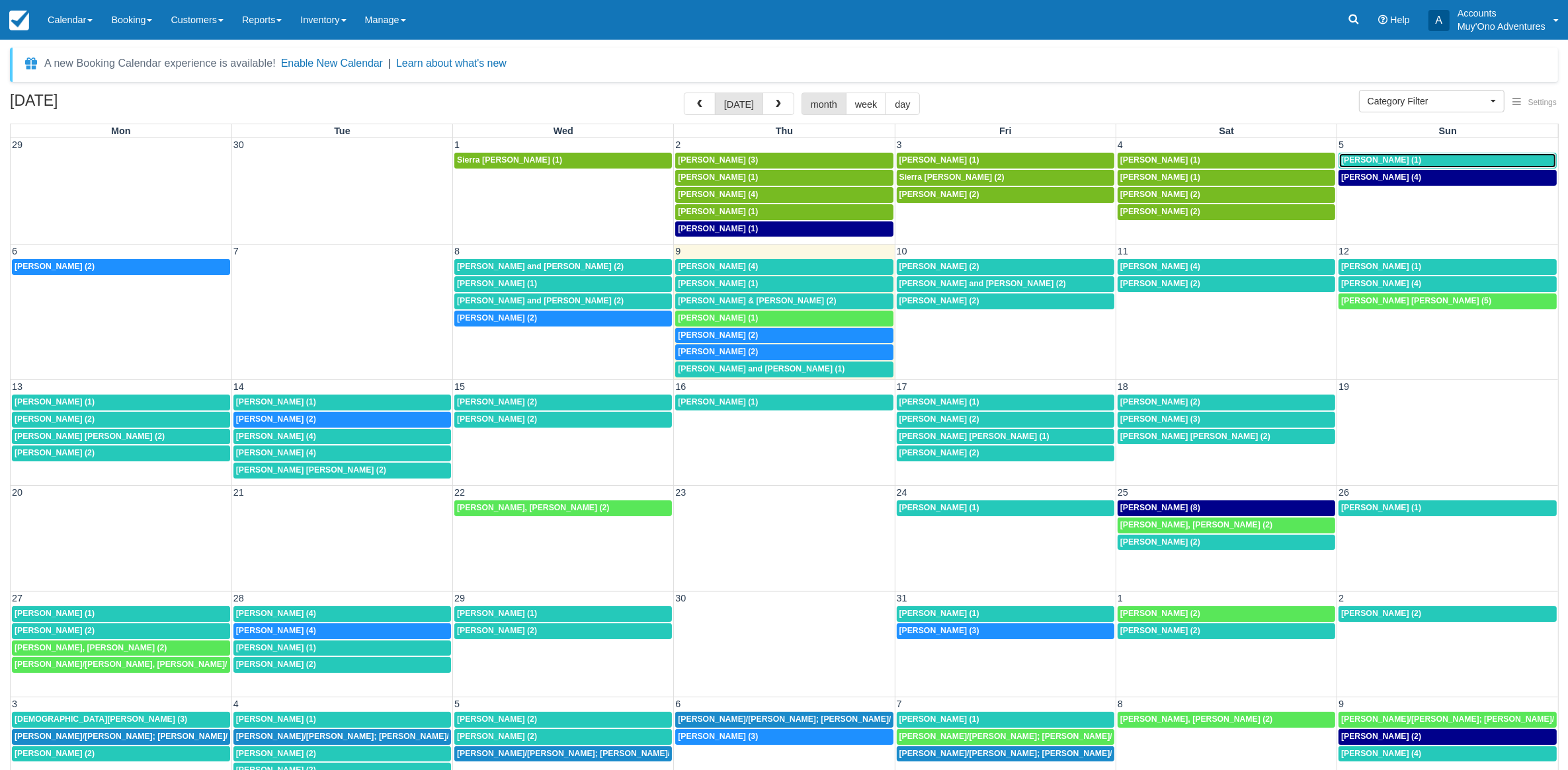
click at [1406, 152] on link "[PERSON_NAME] (1)" at bounding box center [1447, 160] width 218 height 16
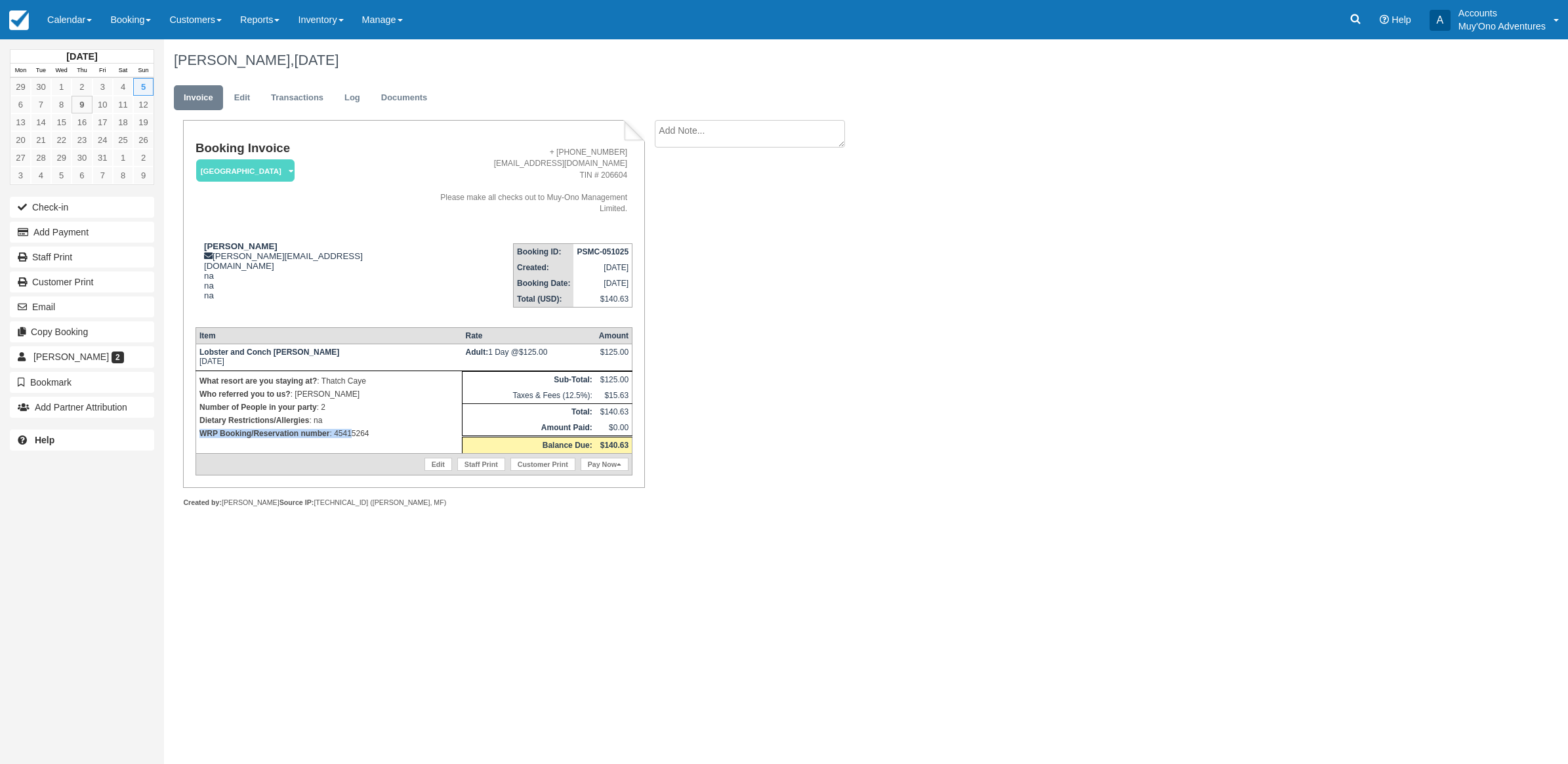
drag, startPoint x: 382, startPoint y: 403, endPoint x: 356, endPoint y: 412, distance: 27.5
click at [356, 412] on td "What resort are you staying at? : Thatch Caye Who referred you to us? : [PERSON…" at bounding box center [328, 412] width 266 height 83
drag, startPoint x: 356, startPoint y: 412, endPoint x: 392, endPoint y: 423, distance: 37.6
click at [392, 423] on td "What resort are you staying at? : Thatch Caye Who referred you to us? : LUIS Nu…" at bounding box center [328, 412] width 266 height 83
drag, startPoint x: 375, startPoint y: 414, endPoint x: 335, endPoint y: 414, distance: 40.0
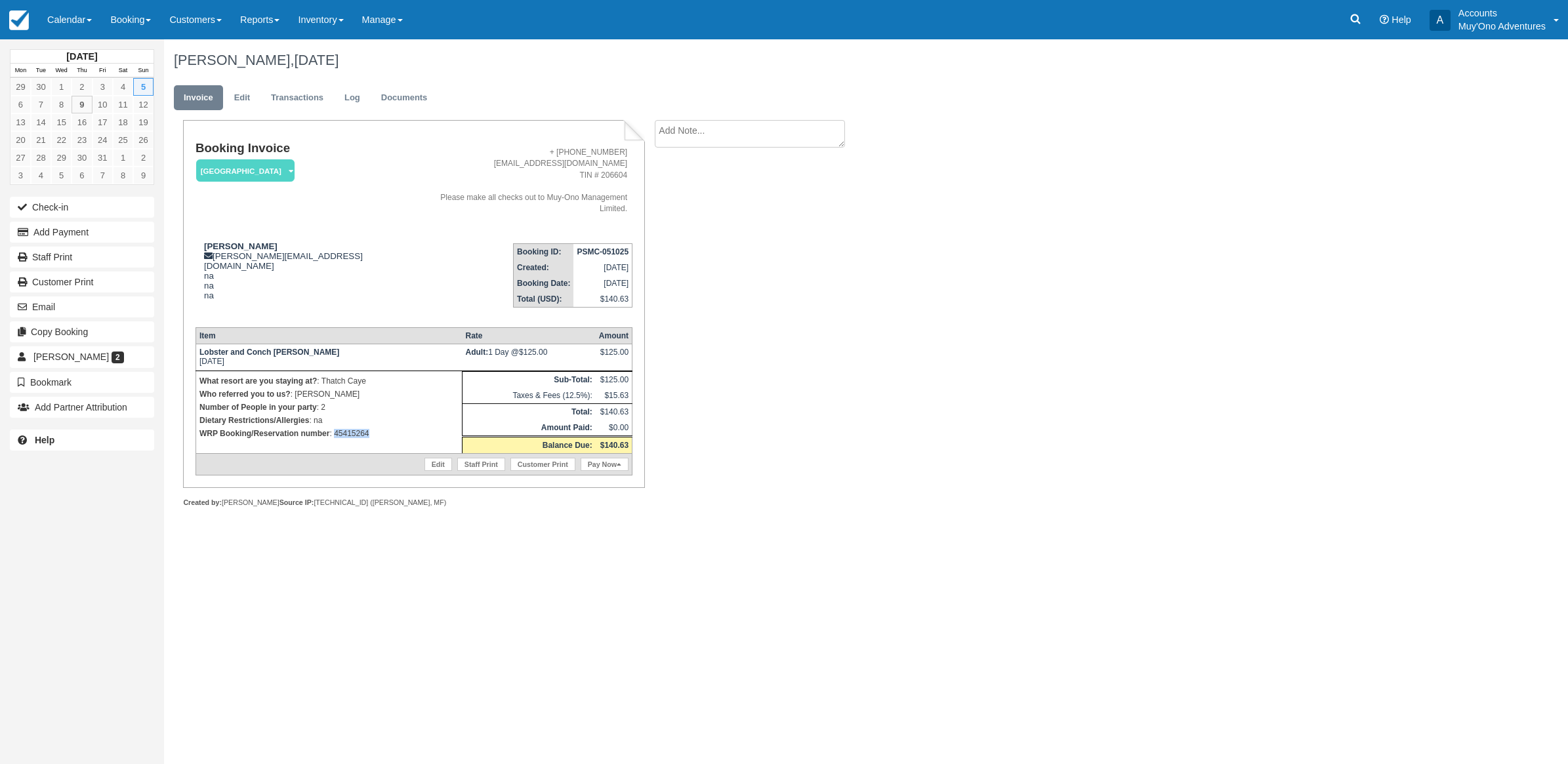
click at [335, 427] on p "WRP Booking/Reservation number : 45415264" at bounding box center [328, 433] width 259 height 13
copy p "45415264"
click at [65, 241] on button "Add Payment" at bounding box center [81, 232] width 144 height 21
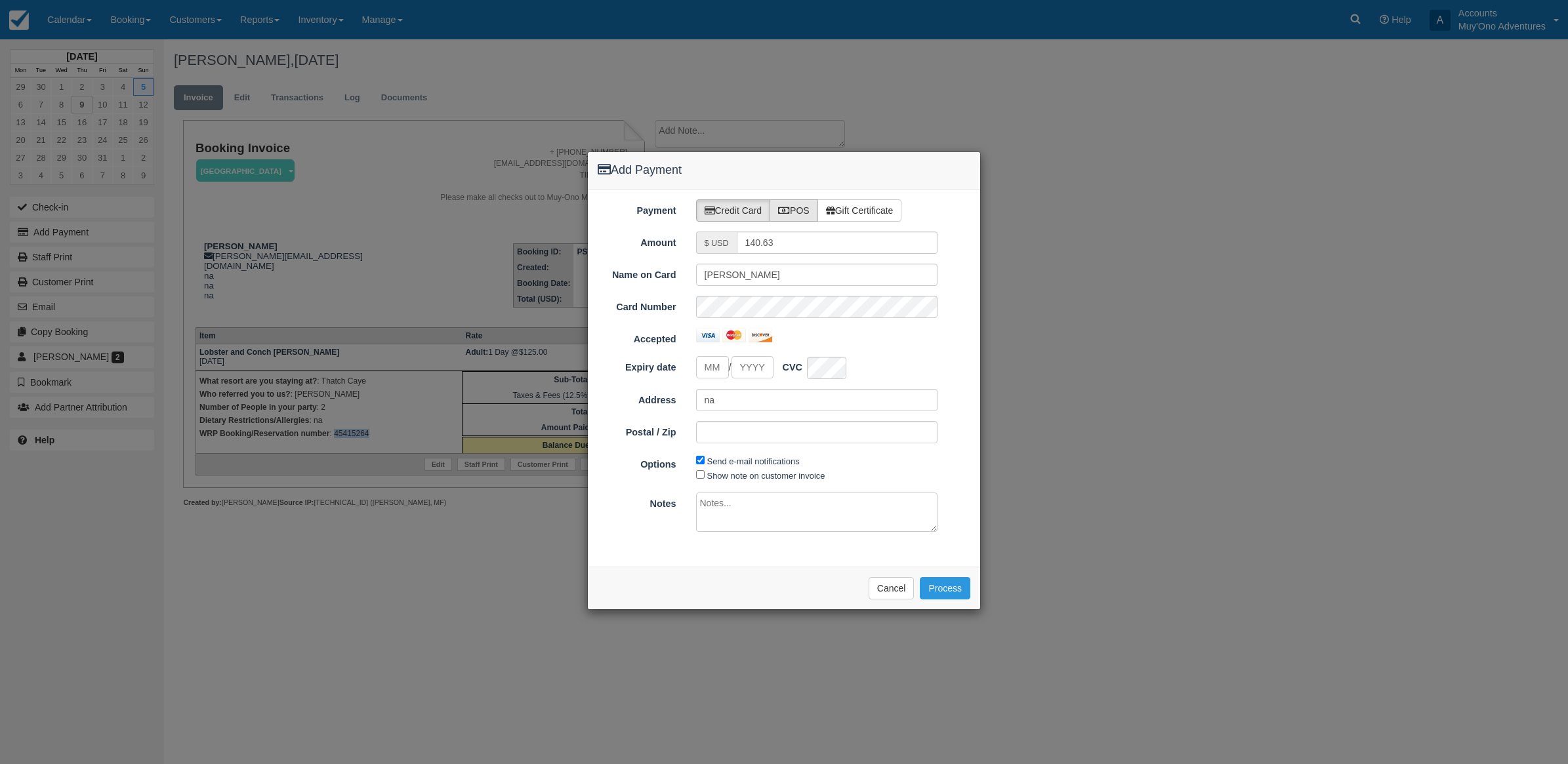
click at [788, 206] on icon at bounding box center [784, 211] width 12 height 9
radio input "true"
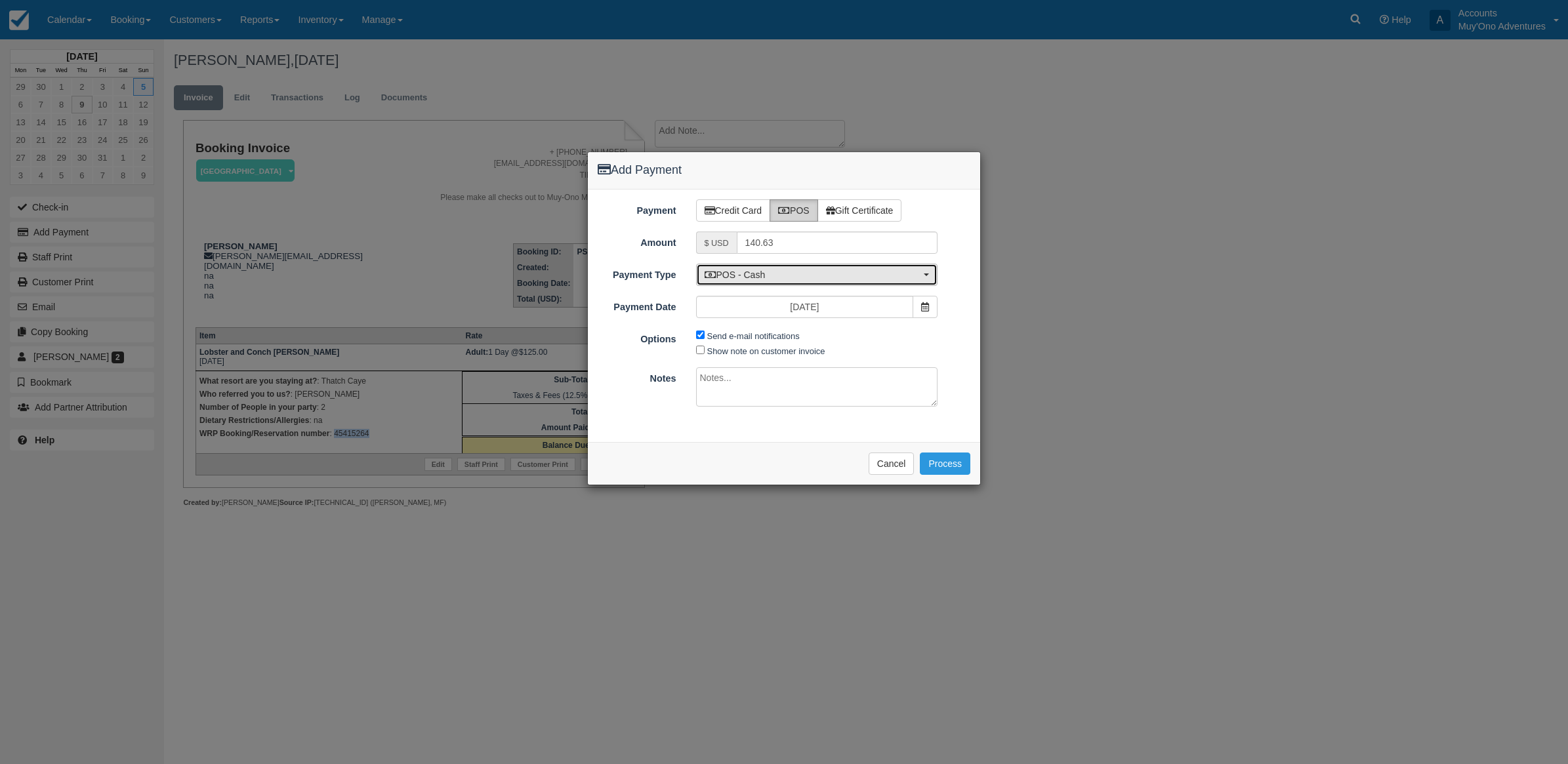
click at [733, 276] on span "POS - Cash" at bounding box center [813, 275] width 217 height 13
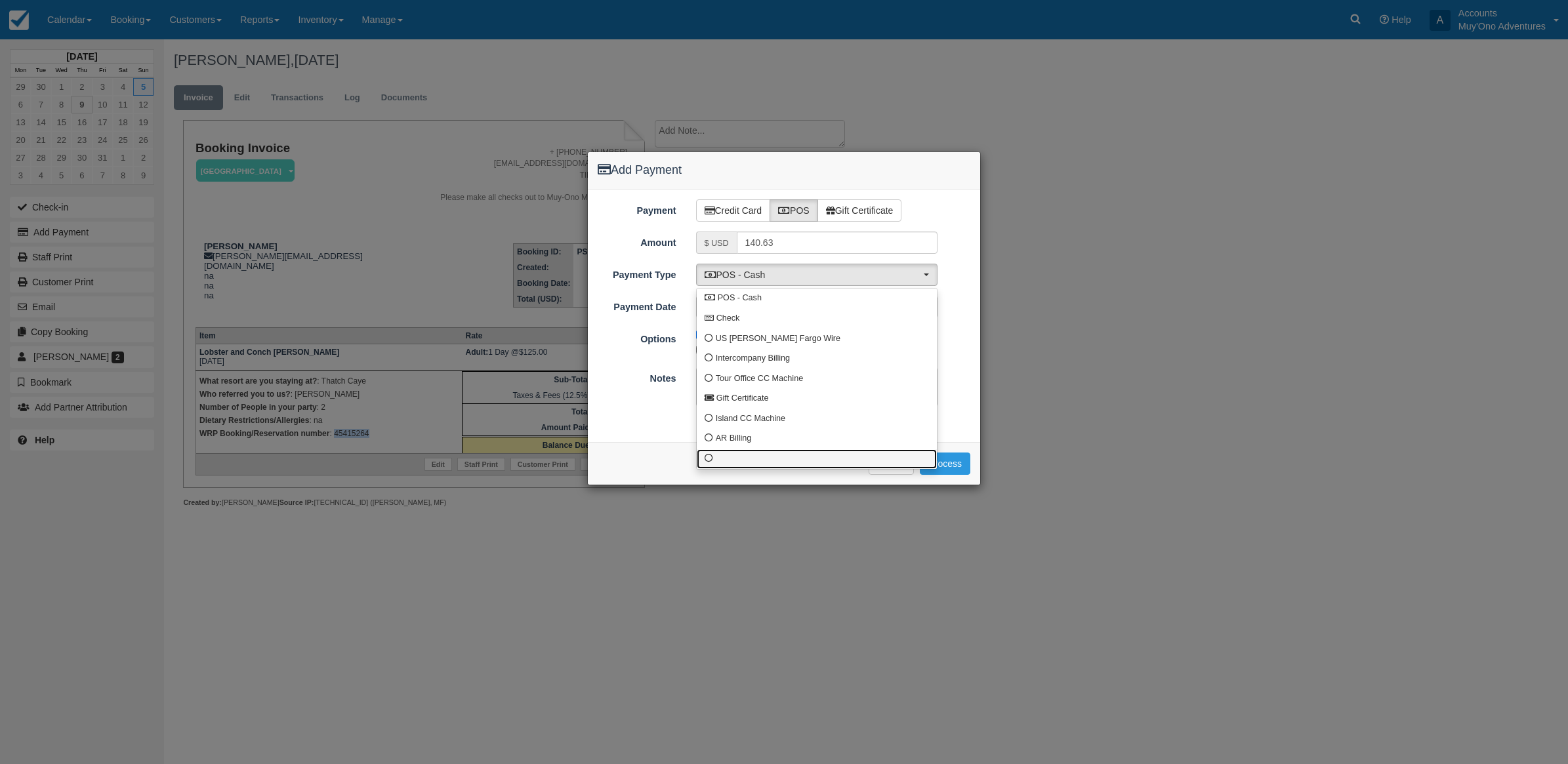
click at [710, 454] on span at bounding box center [709, 458] width 9 height 9
select select "custom10"
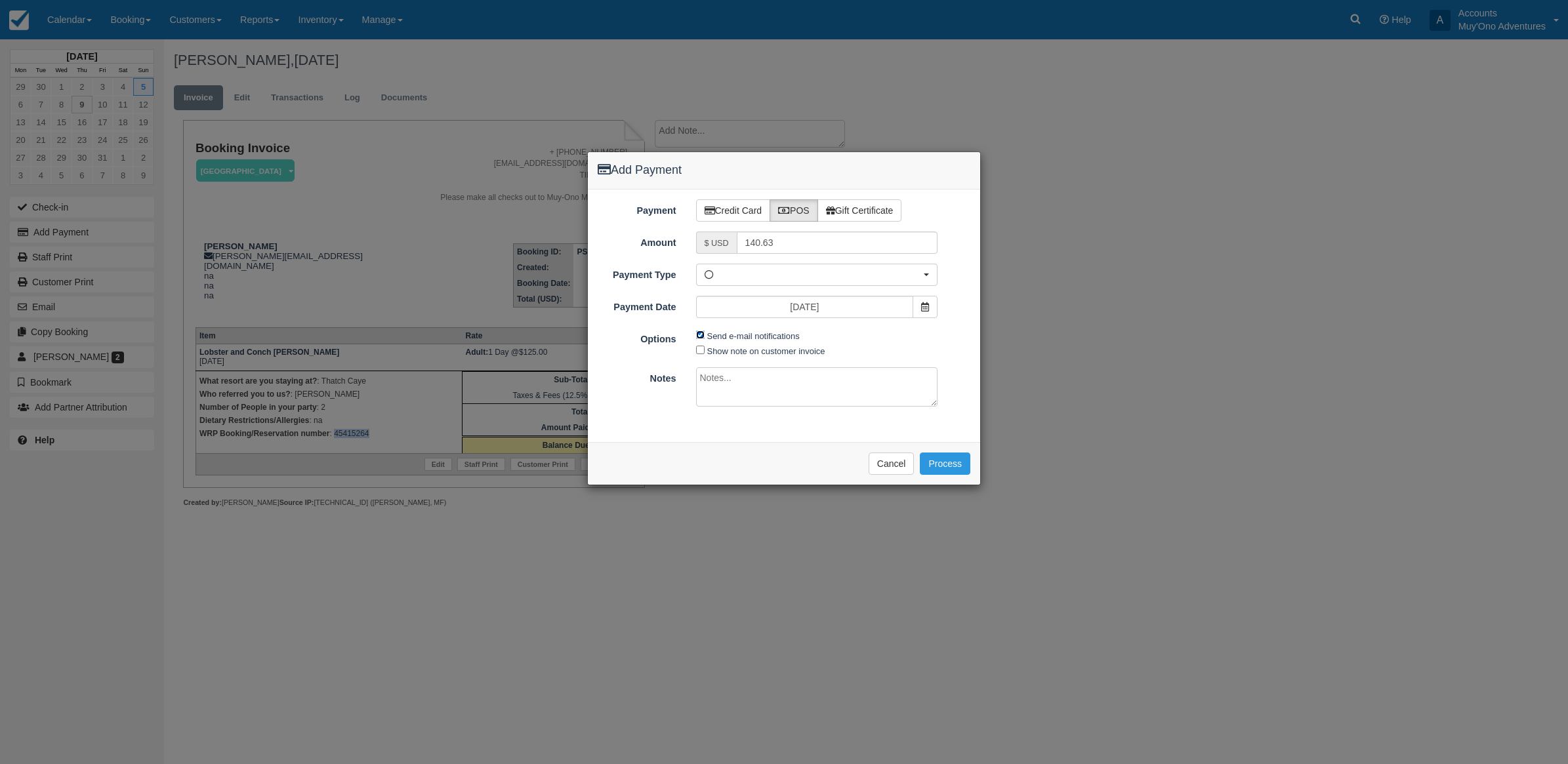
click at [699, 338] on input "Send e-mail notifications" at bounding box center [700, 335] width 9 height 9
checkbox input "false"
click at [794, 388] on textarea at bounding box center [817, 387] width 242 height 39
type textarea "Paid in WRP CT"
click at [958, 458] on button "Process" at bounding box center [945, 464] width 50 height 22
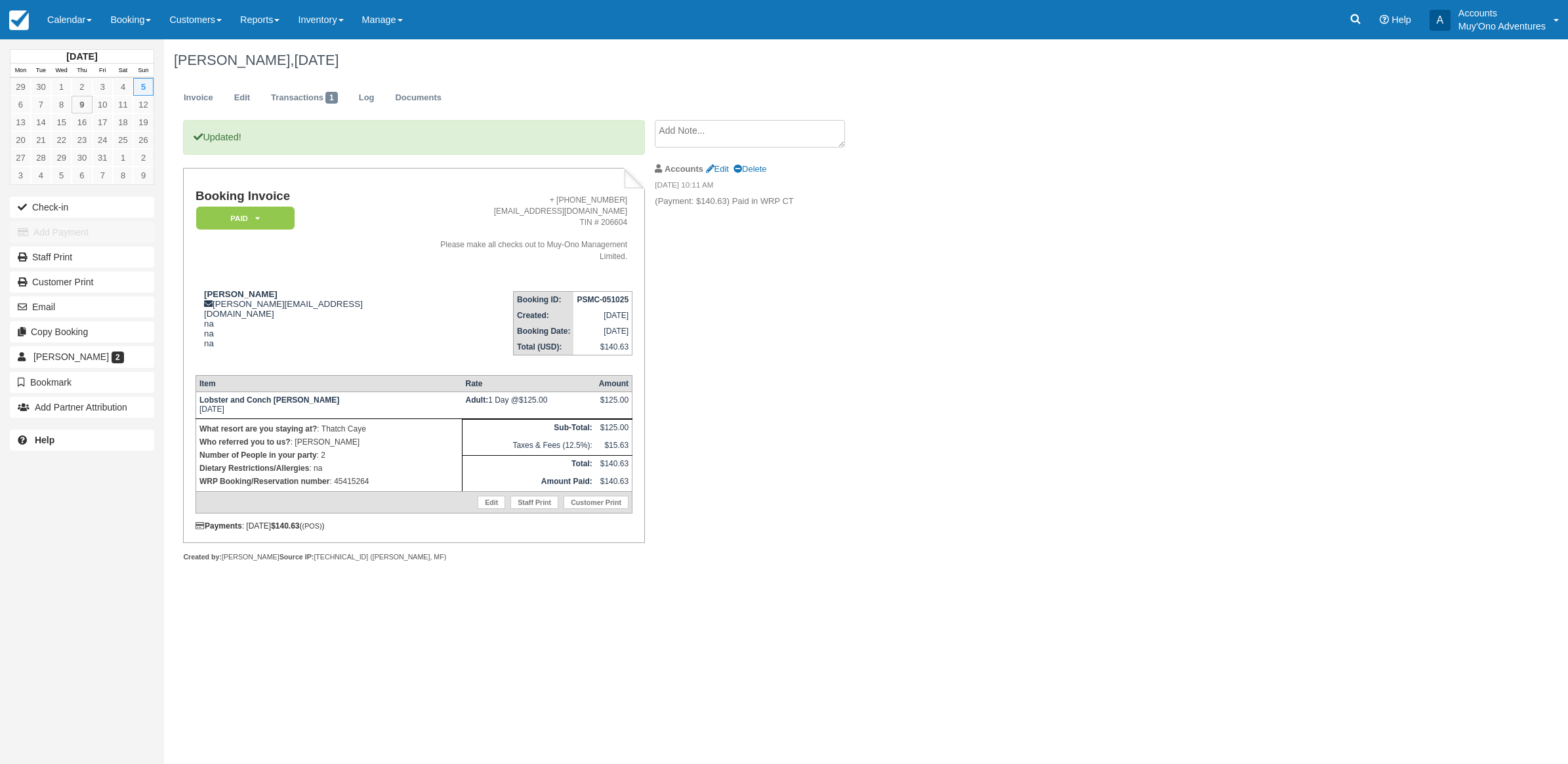
drag, startPoint x: 1221, startPoint y: 297, endPoint x: 1236, endPoint y: 280, distance: 22.7
click at [1225, 291] on div "Ashley Lueck, October 05 2025 Invoice Edit Transactions 1 Log Documents Updated…" at bounding box center [752, 315] width 1177 height 552
drag, startPoint x: 72, startPoint y: 21, endPoint x: 72, endPoint y: 33, distance: 12.0
click at [73, 21] on link "Calendar" at bounding box center [69, 20] width 63 height 39
click at [99, 132] on link "Month" at bounding box center [91, 124] width 104 height 28
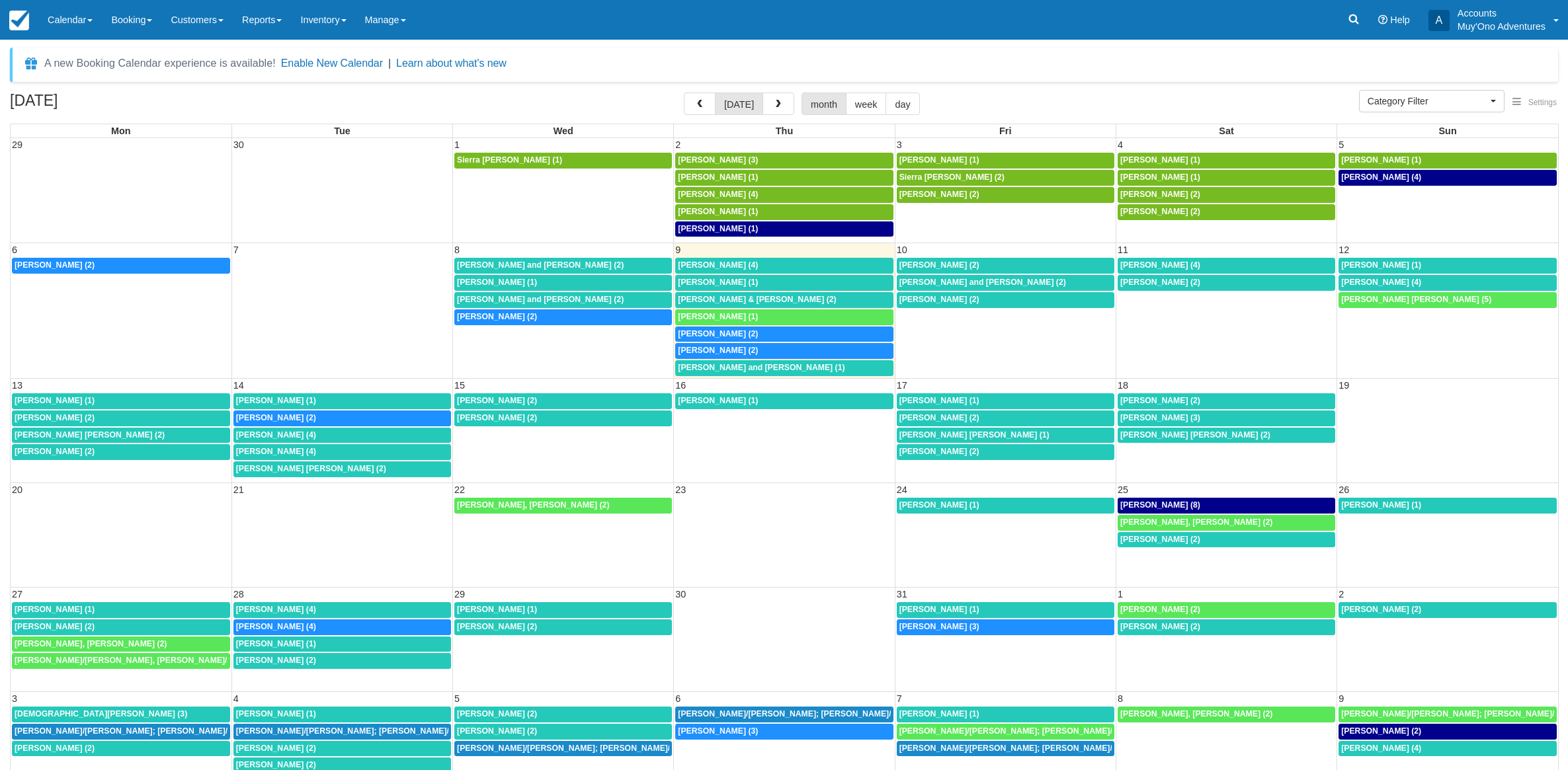
select select
click at [546, 318] on div "7:30a [PERSON_NAME] (2)" at bounding box center [563, 317] width 212 height 10
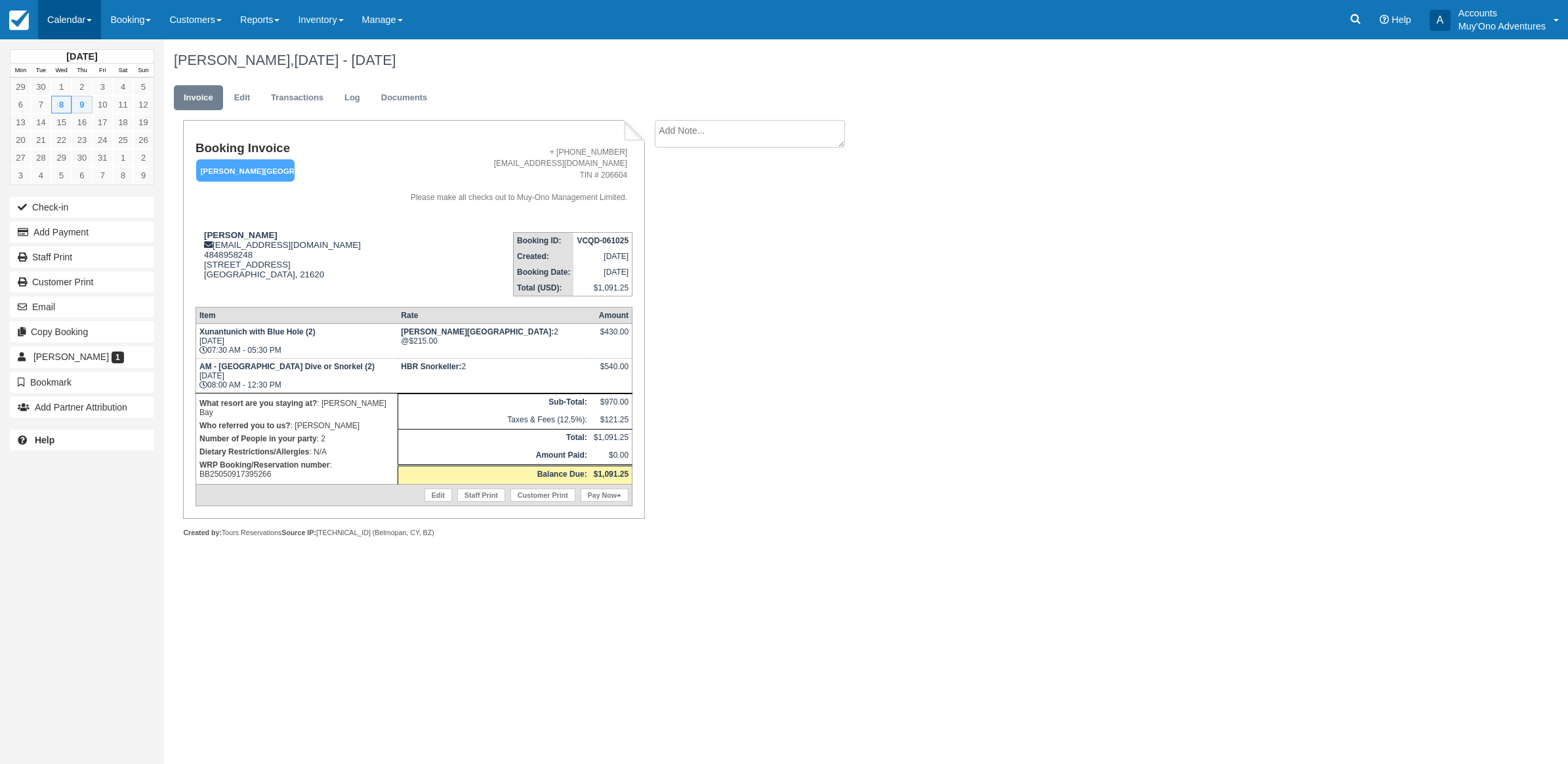
click at [87, 34] on link "Calendar" at bounding box center [69, 20] width 63 height 39
click at [62, 129] on link "Month" at bounding box center [91, 124] width 104 height 28
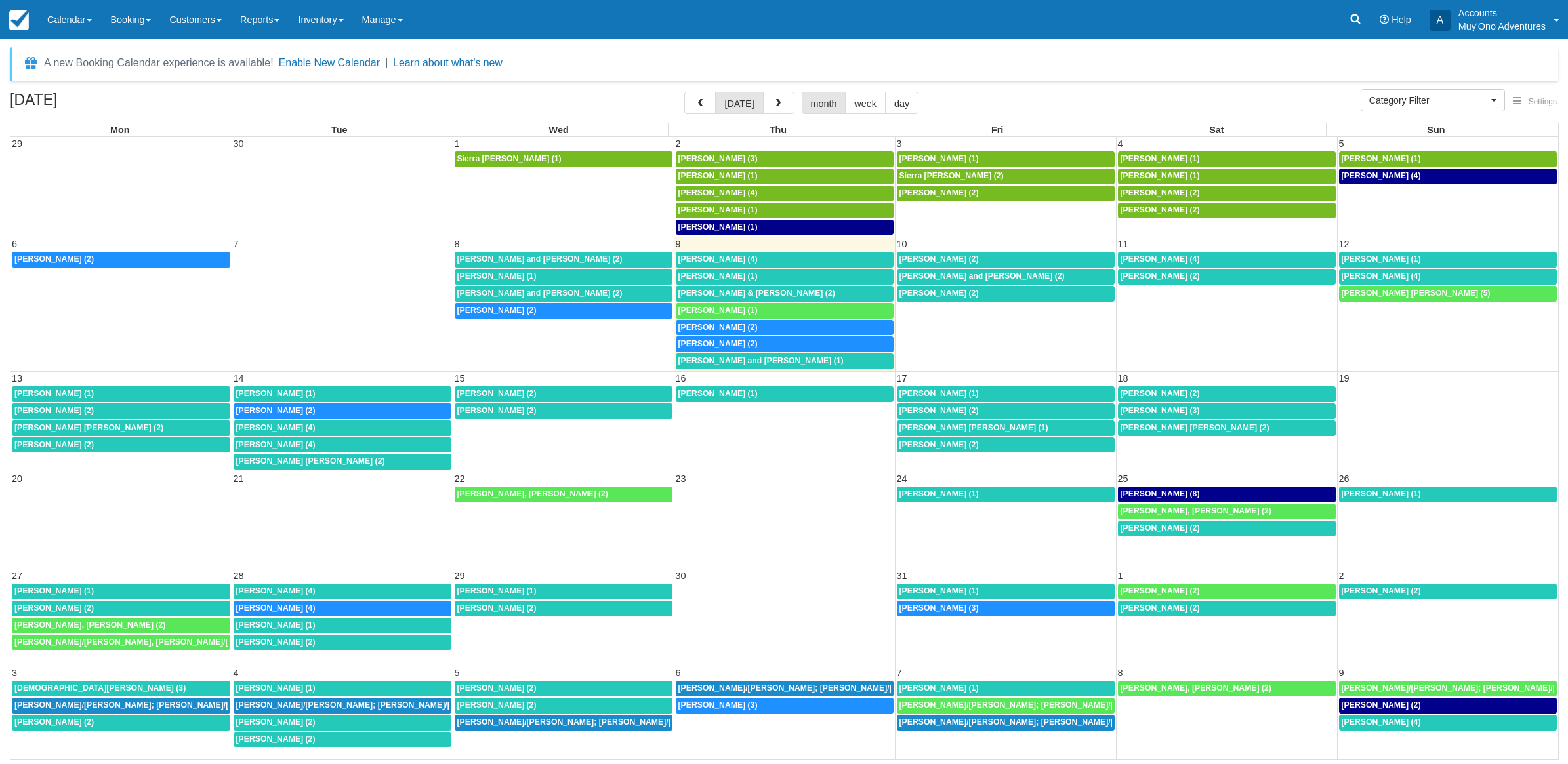
select select
click at [115, 262] on div "7:30a Christopher McNulty (2)" at bounding box center [120, 259] width 213 height 10
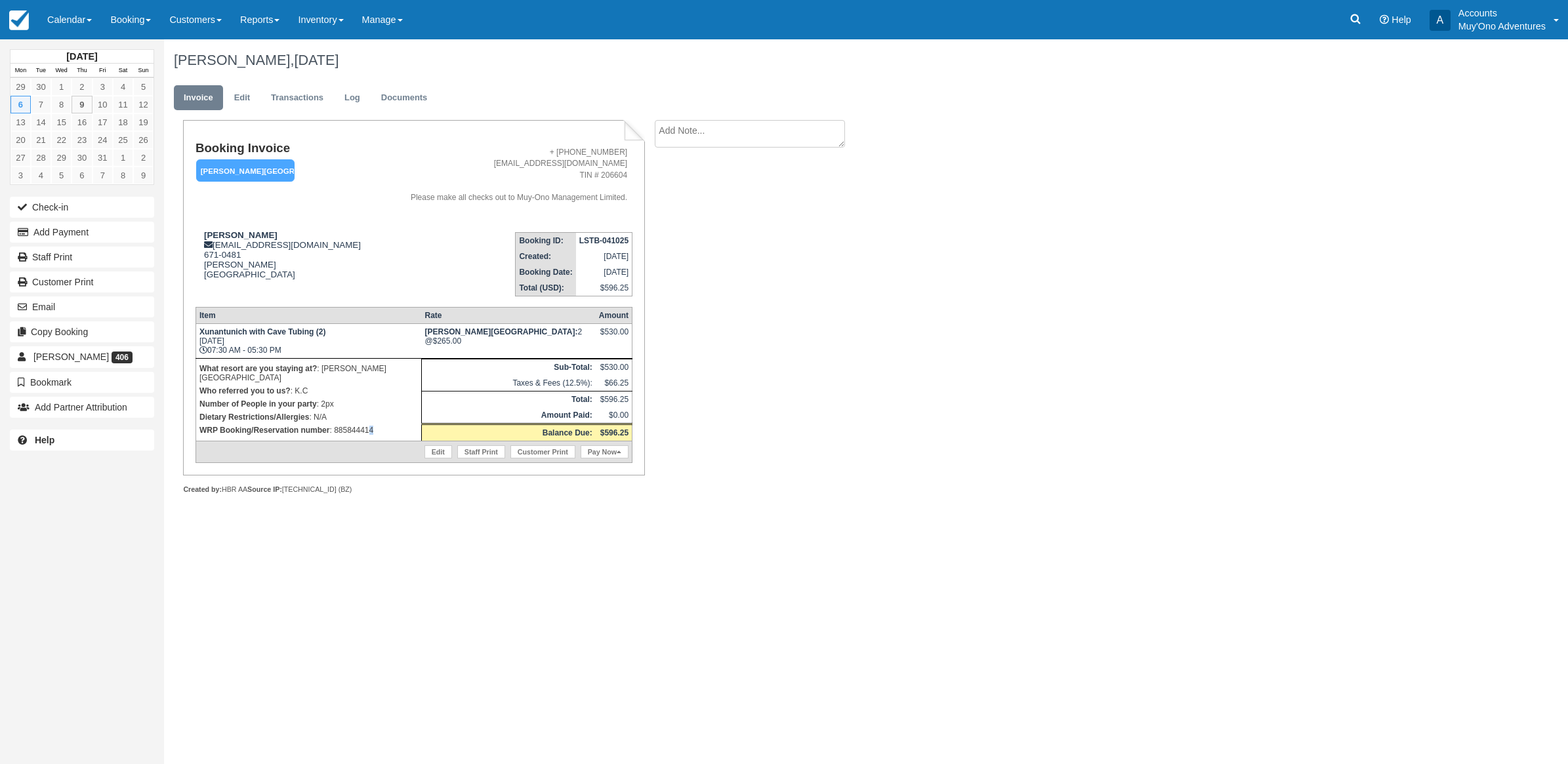
click at [373, 424] on p "WRP Booking/Reservation number : 885844414" at bounding box center [308, 430] width 218 height 13
drag, startPoint x: 373, startPoint y: 420, endPoint x: 383, endPoint y: 418, distance: 10.2
click at [383, 424] on p "WRP Booking/Reservation number : 885844414" at bounding box center [308, 430] width 218 height 13
drag, startPoint x: 365, startPoint y: 420, endPoint x: 333, endPoint y: 424, distance: 32.2
click at [333, 424] on p "WRP Booking/Reservation number : 885844414" at bounding box center [308, 430] width 218 height 13
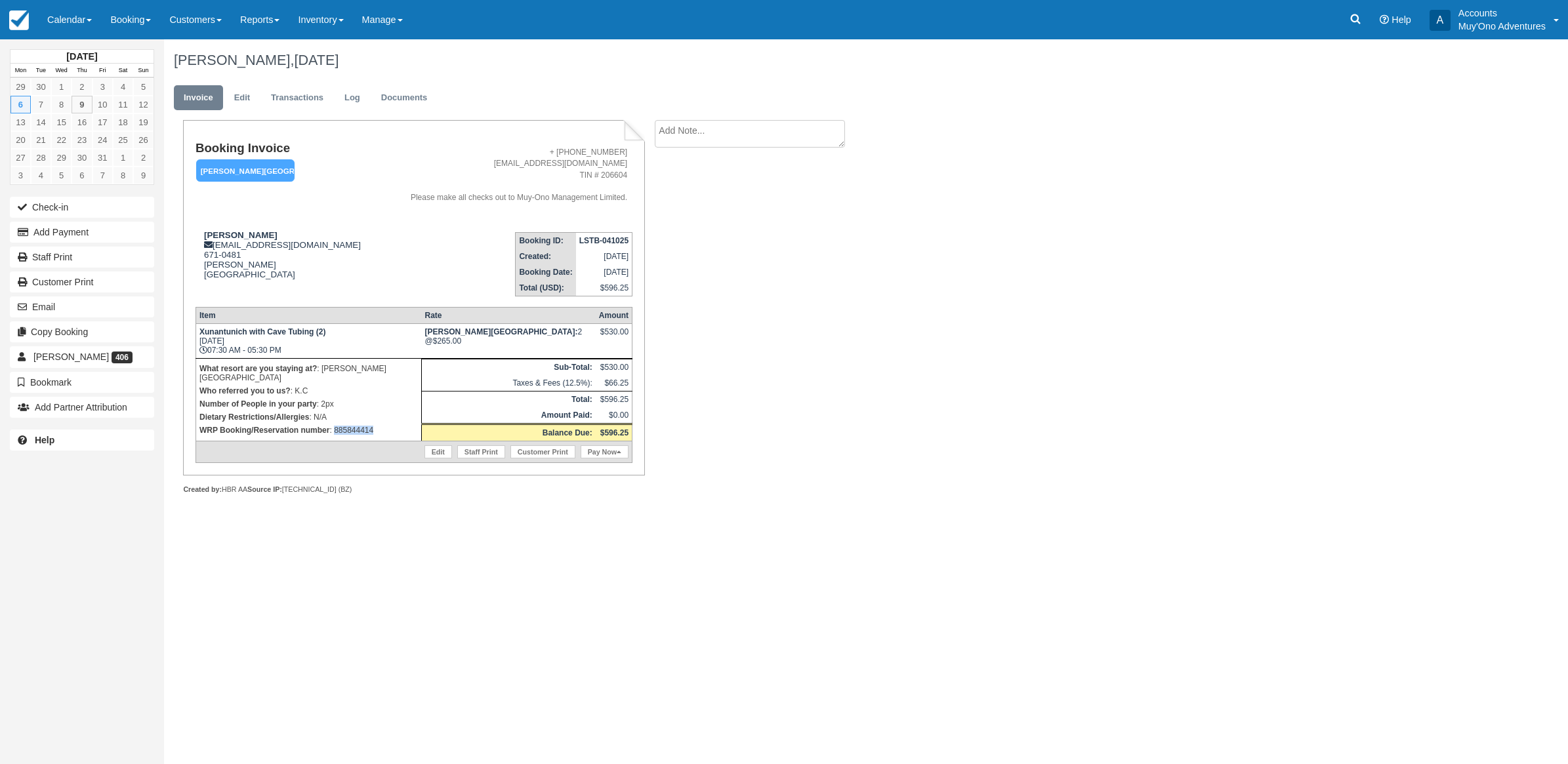
copy p "885844414"
click at [96, 231] on button "Add Payment" at bounding box center [81, 232] width 144 height 21
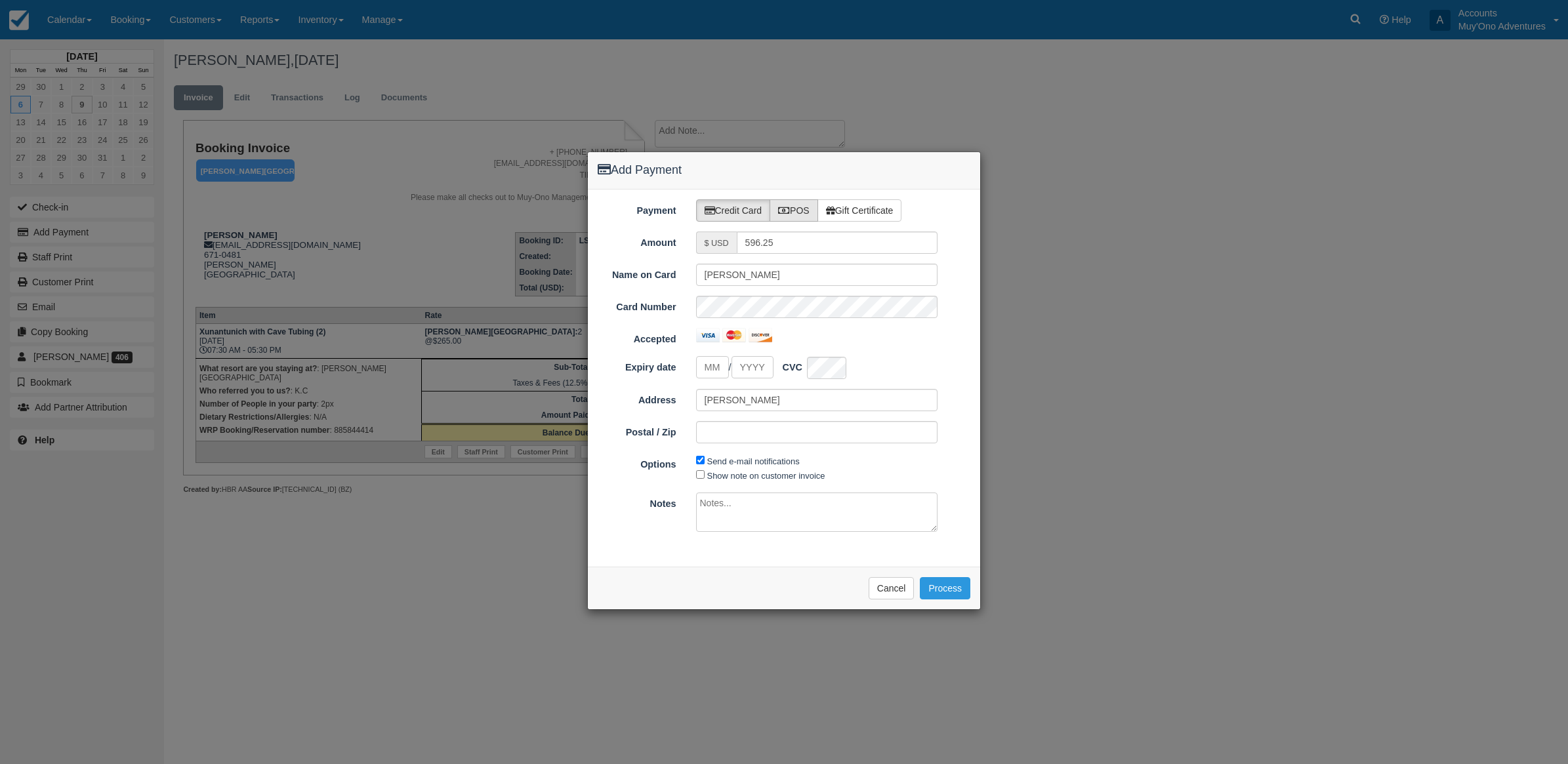
click at [802, 210] on label "POS" at bounding box center [794, 210] width 49 height 22
radio input "true"
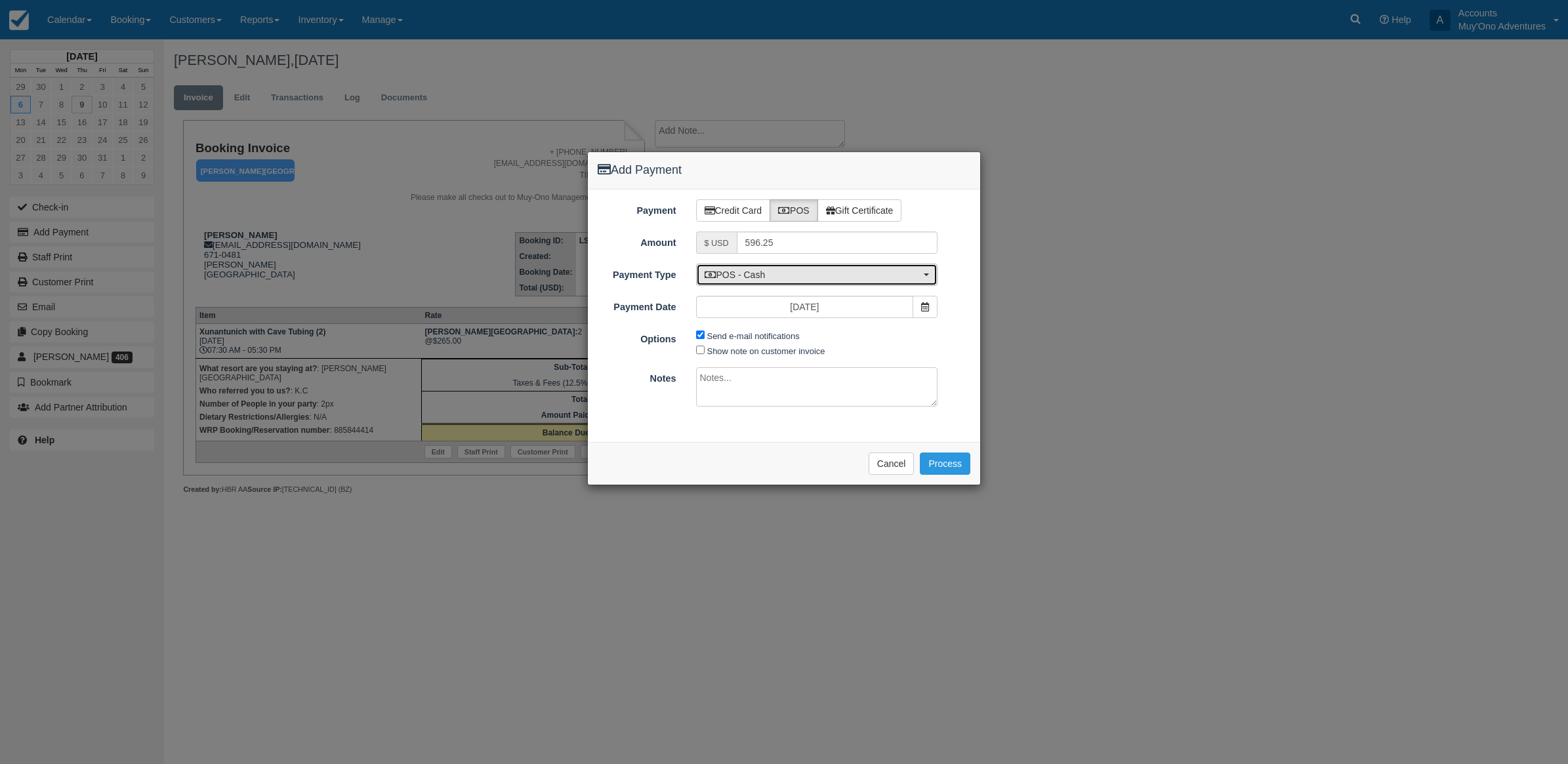
click at [768, 273] on span "POS - Cash" at bounding box center [813, 275] width 217 height 13
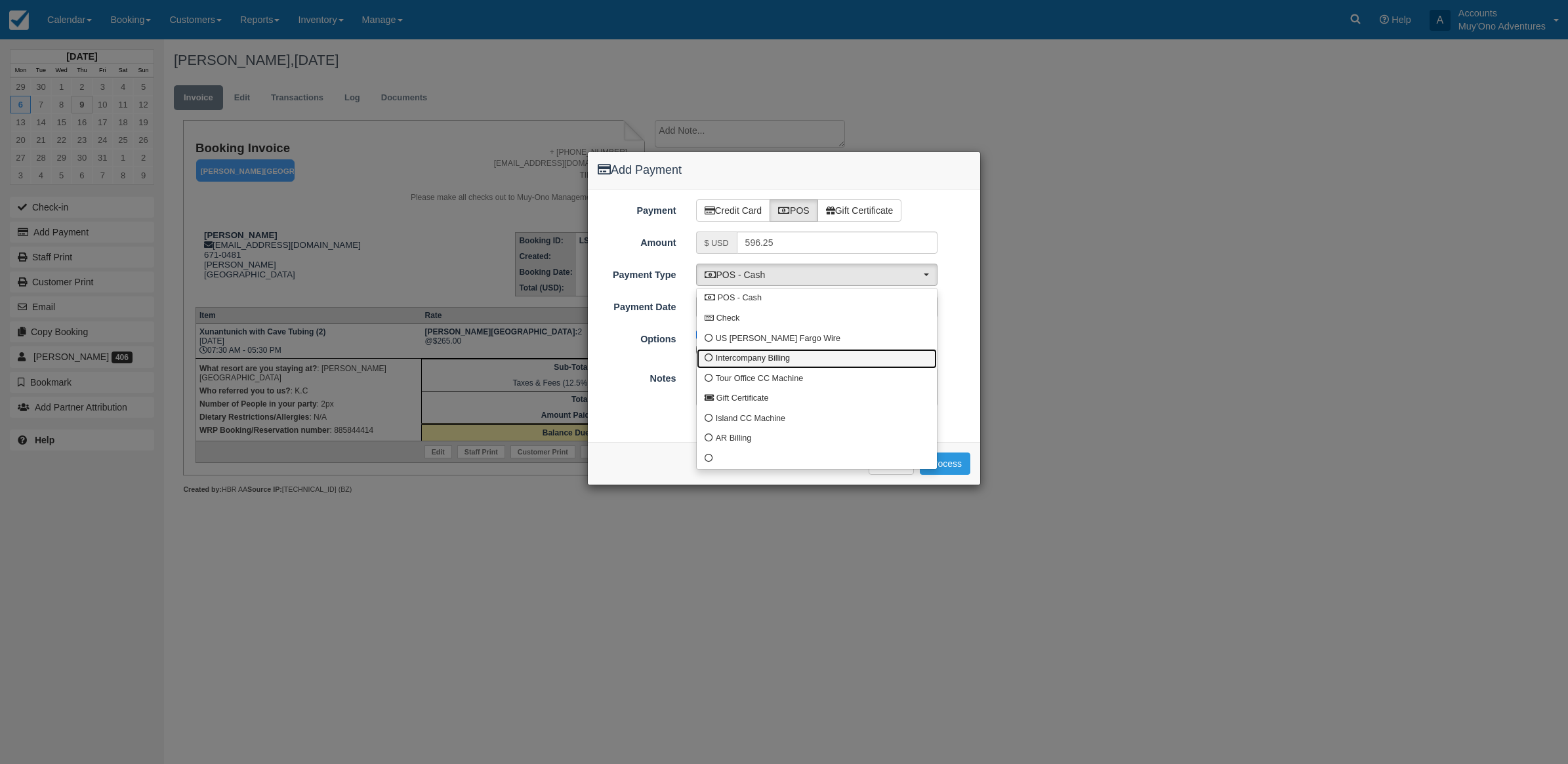
click at [719, 360] on span "Intercompany Billing" at bounding box center [753, 358] width 74 height 12
select select "custom4"
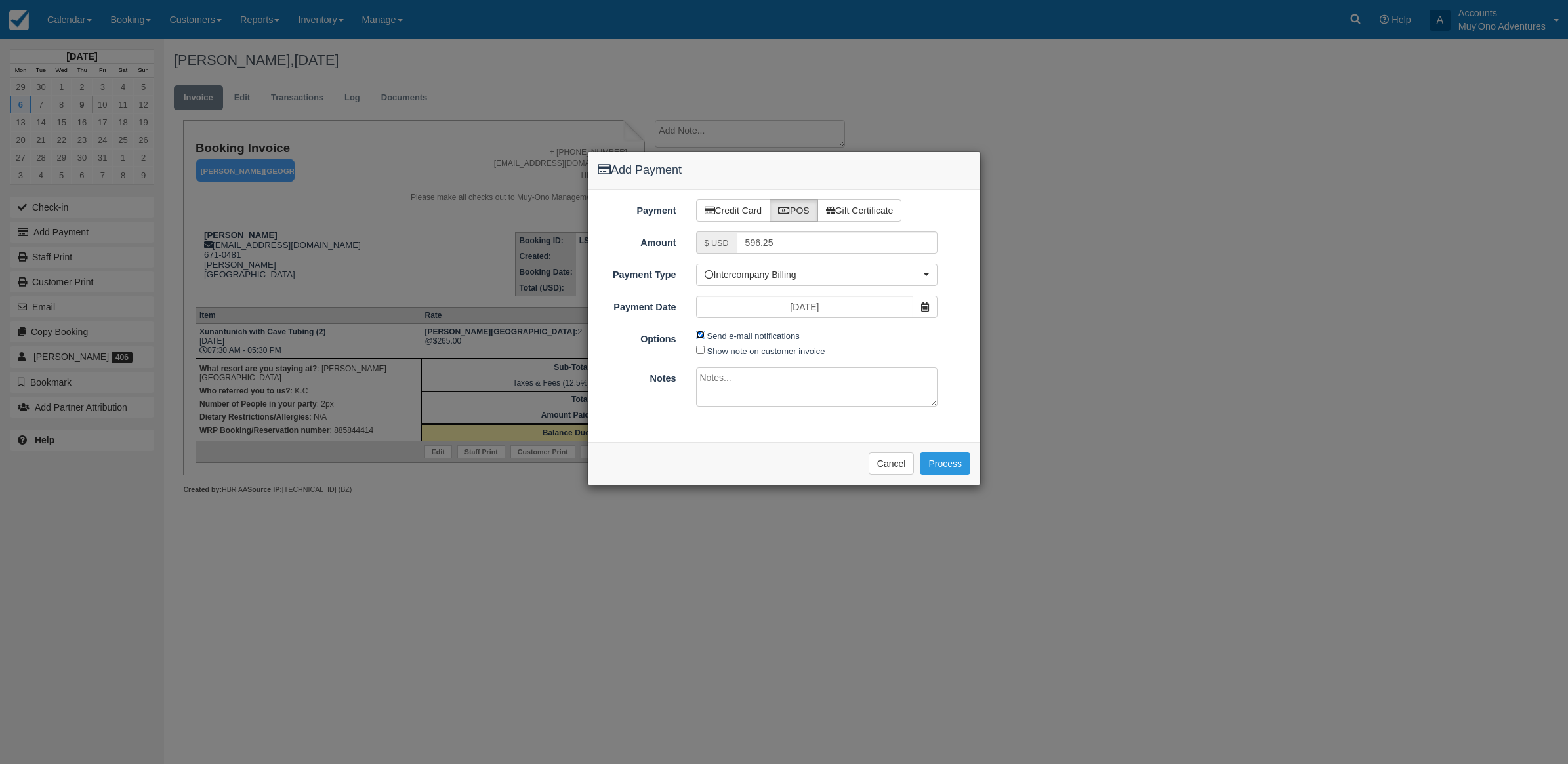
click at [697, 333] on input "Send e-mail notifications" at bounding box center [700, 335] width 9 height 9
checkbox input "false"
click at [732, 382] on textarea at bounding box center [817, 387] width 242 height 39
type textarea "I"
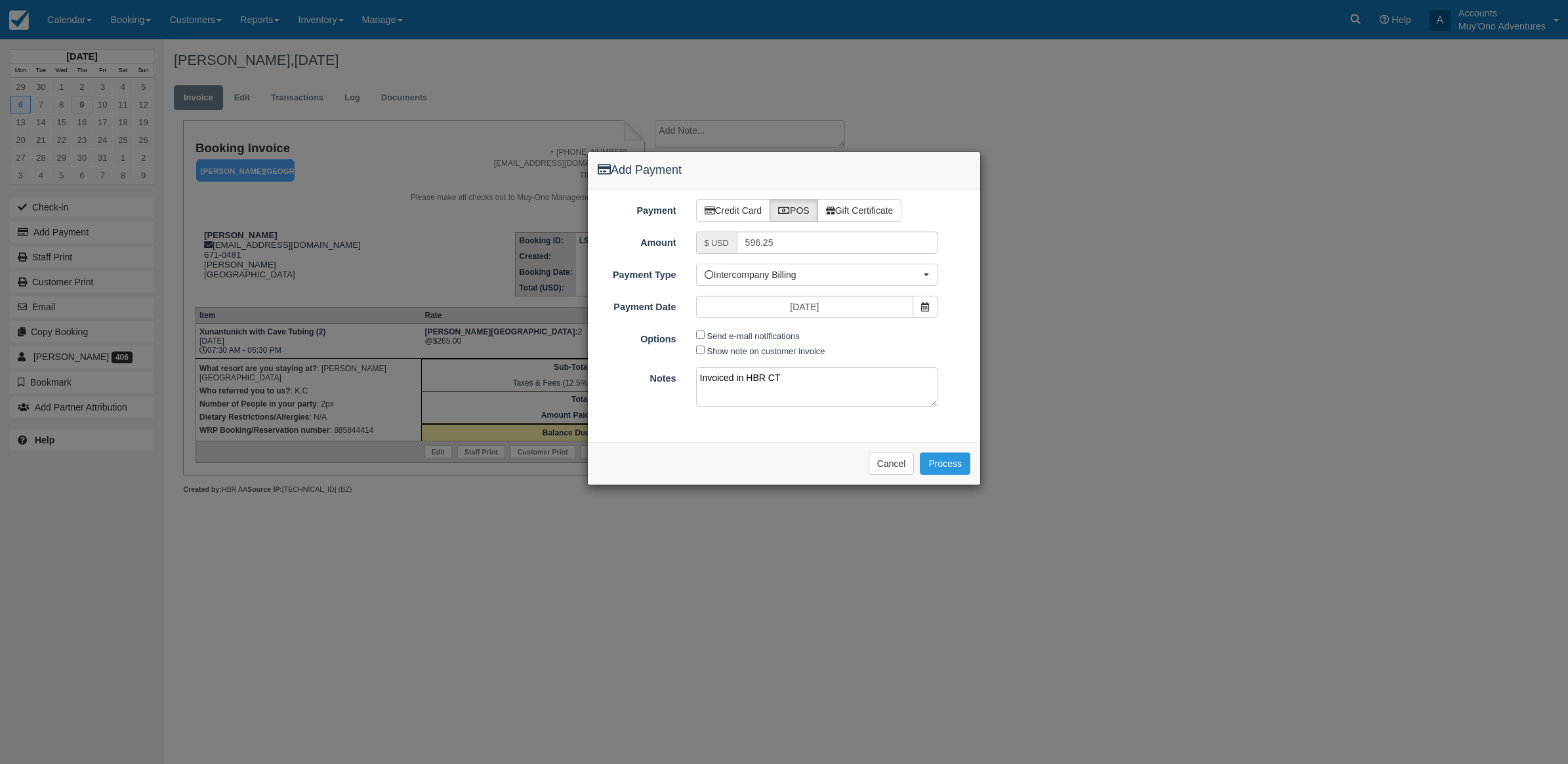
click at [858, 385] on textarea "Invoiced in HBR CT" at bounding box center [817, 387] width 242 height 39
click at [851, 384] on textarea "Invoiced in HBR CT" at bounding box center [817, 387] width 242 height 39
type textarea "Invoiced in HBR CT"
click at [935, 466] on button "Process" at bounding box center [945, 464] width 50 height 22
